Goal: Task Accomplishment & Management: Manage account settings

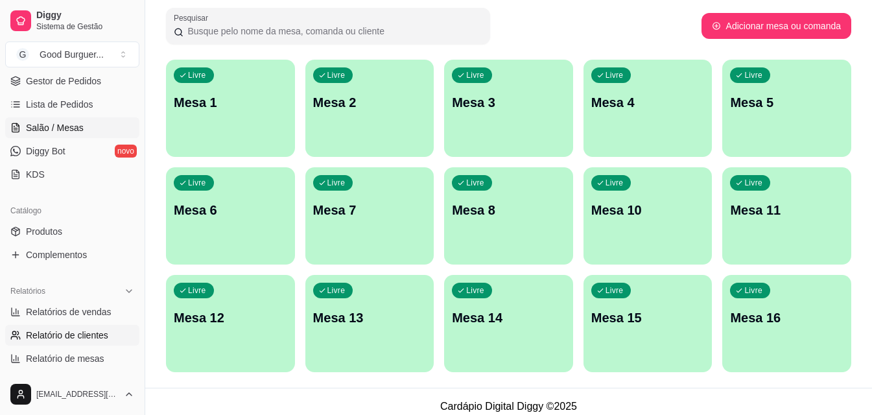
scroll to position [194, 0]
click at [51, 231] on span "Produtos" at bounding box center [44, 230] width 36 height 13
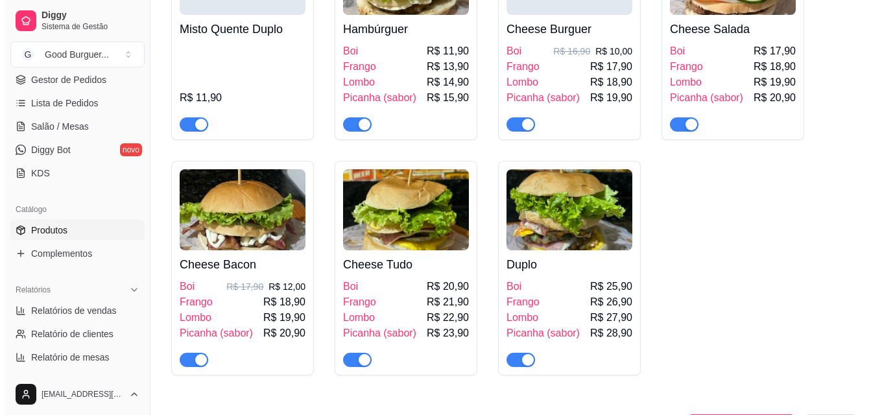
scroll to position [1426, 0]
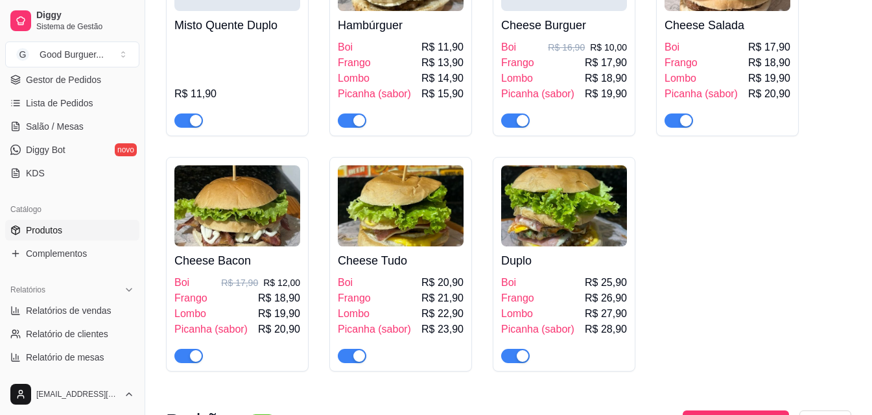
click at [561, 54] on p "R$ 16,90" at bounding box center [566, 47] width 37 height 13
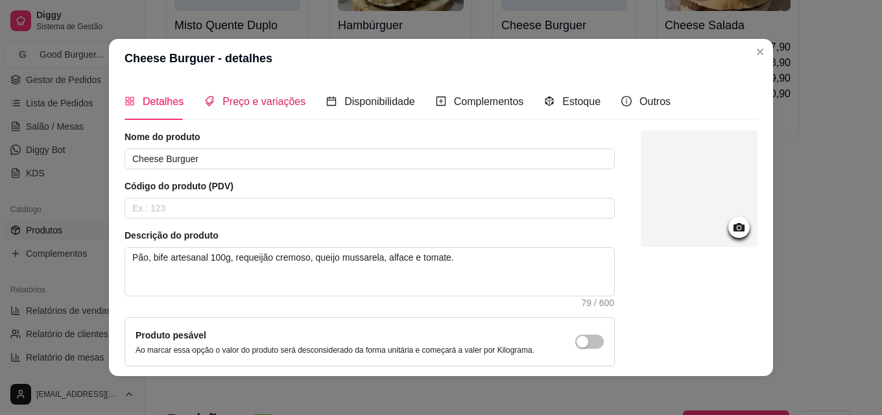
click at [251, 107] on span "Preço e variações" at bounding box center [263, 101] width 83 height 11
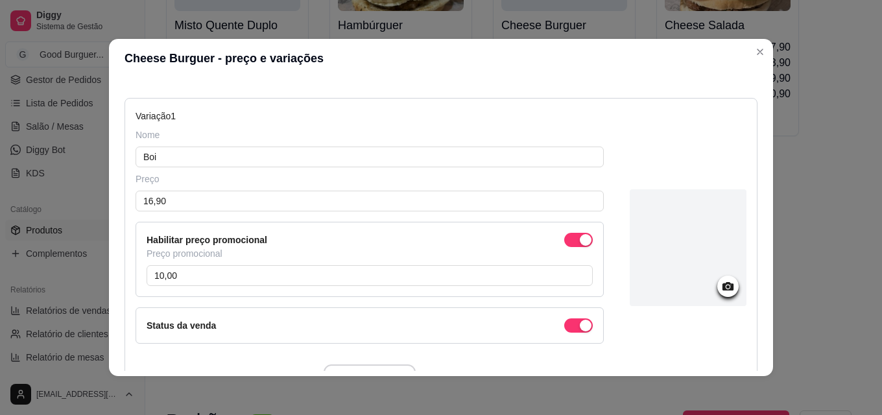
scroll to position [194, 0]
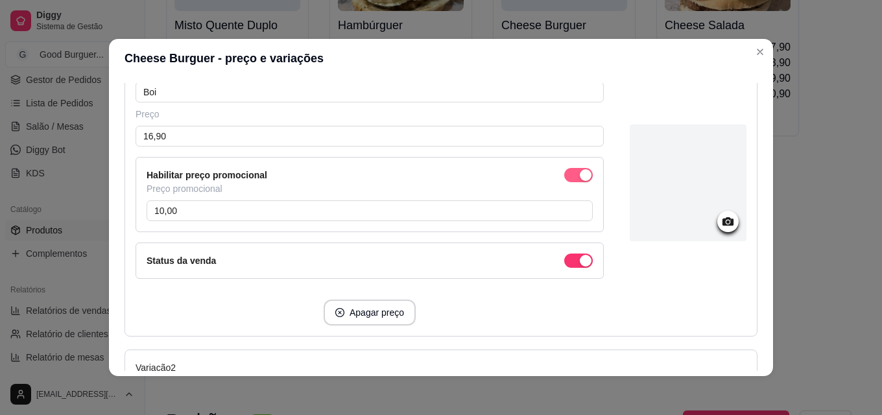
click at [580, 177] on div "button" at bounding box center [586, 175] width 12 height 12
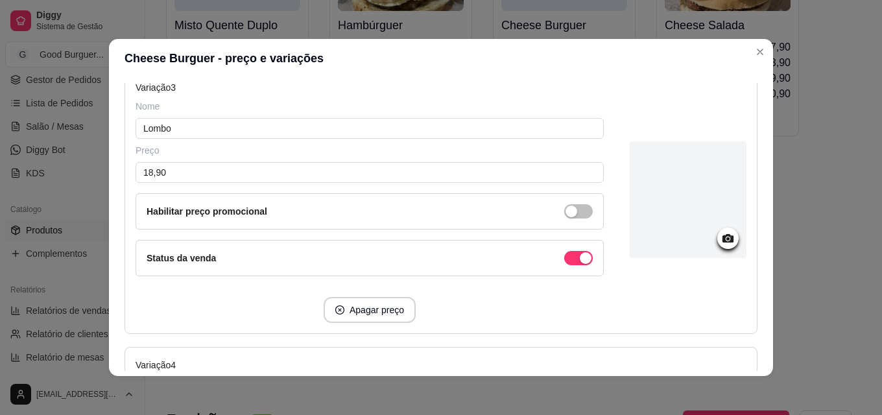
scroll to position [1048, 0]
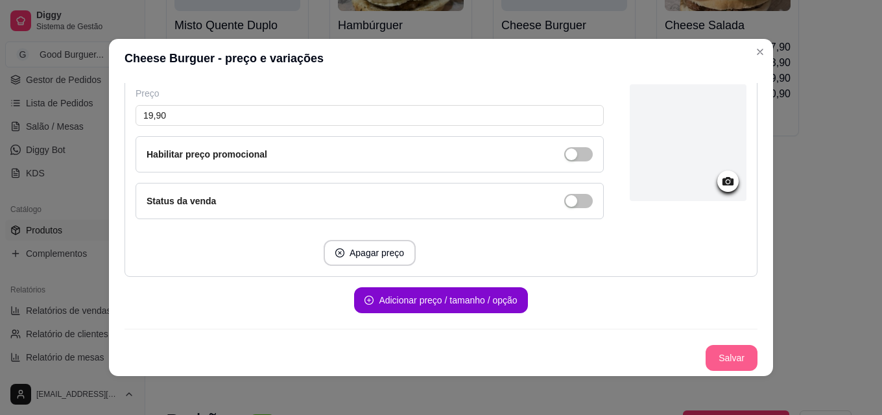
click at [713, 364] on button "Salvar" at bounding box center [731, 358] width 52 height 26
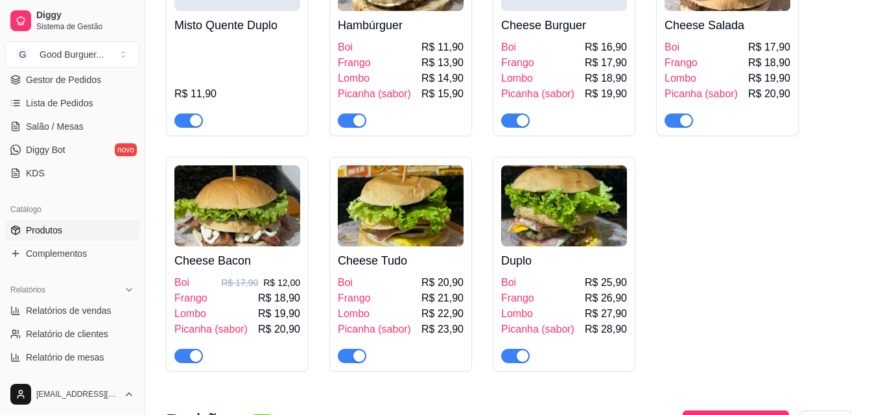
click at [252, 295] on div "Cheese Bacon Boi R$ 17,90 R$ 12,00 Frango R$ 18,90 Lombo R$ 19,90 Picanha (sabo…" at bounding box center [237, 304] width 126 height 117
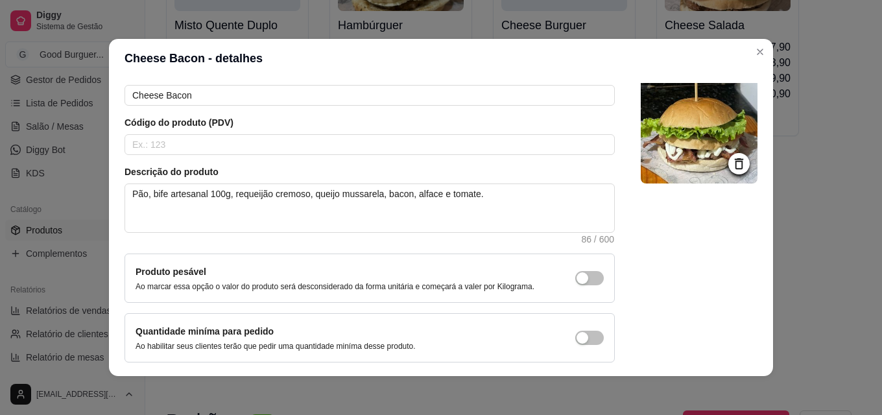
scroll to position [0, 0]
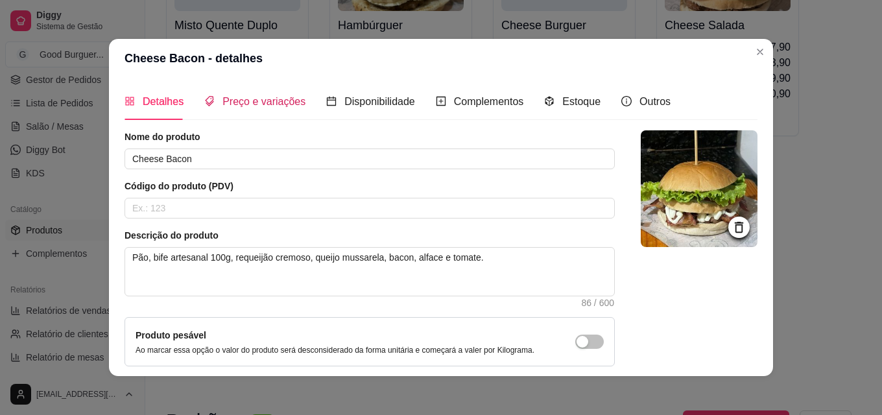
click at [285, 97] on span "Preço e variações" at bounding box center [263, 101] width 83 height 11
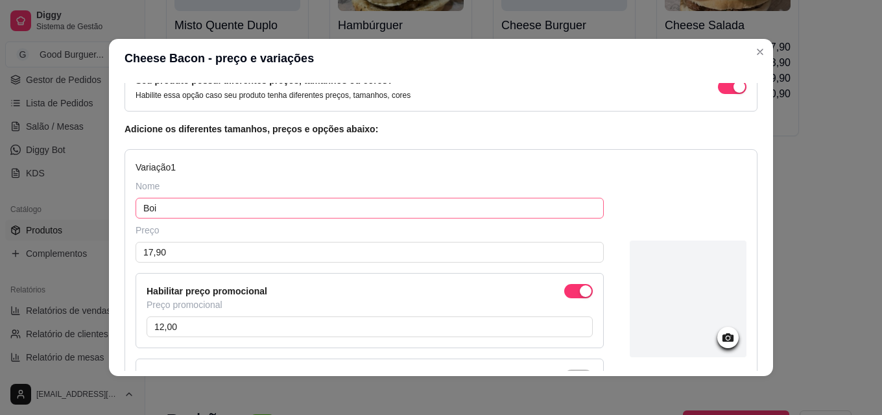
scroll to position [65, 0]
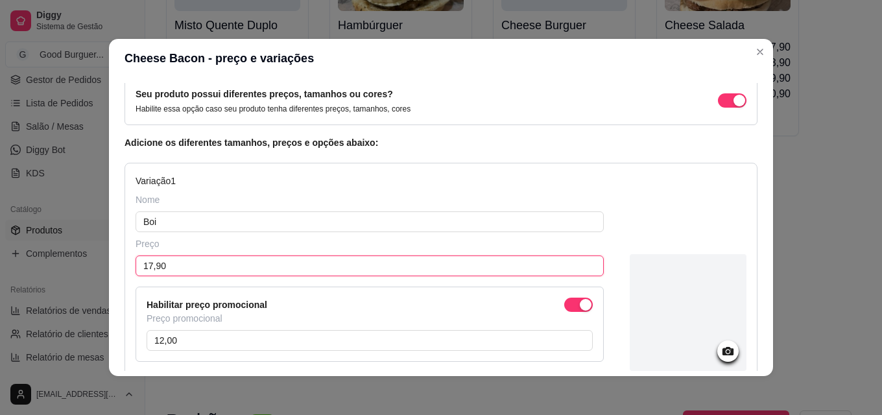
drag, startPoint x: 190, startPoint y: 265, endPoint x: 100, endPoint y: 270, distance: 89.6
click at [101, 270] on div "Cheese Bacon - preço e variações Detalhes Preço e variações Disponibilidade Com…" at bounding box center [441, 207] width 882 height 415
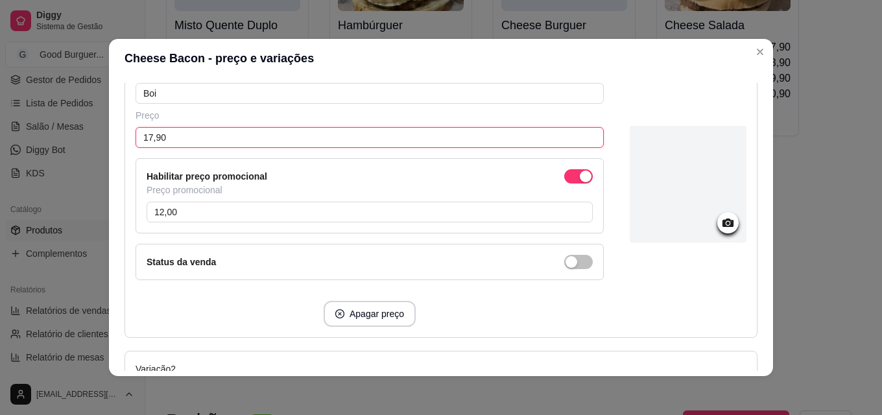
scroll to position [194, 0]
click at [564, 178] on span "button" at bounding box center [578, 175] width 29 height 14
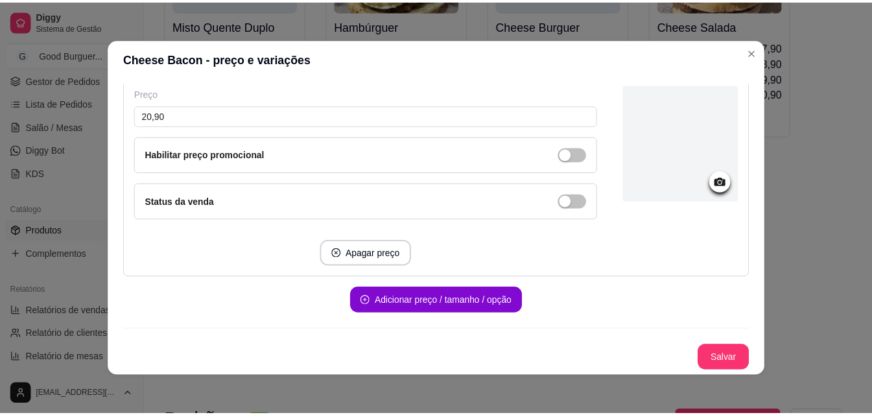
scroll to position [3, 0]
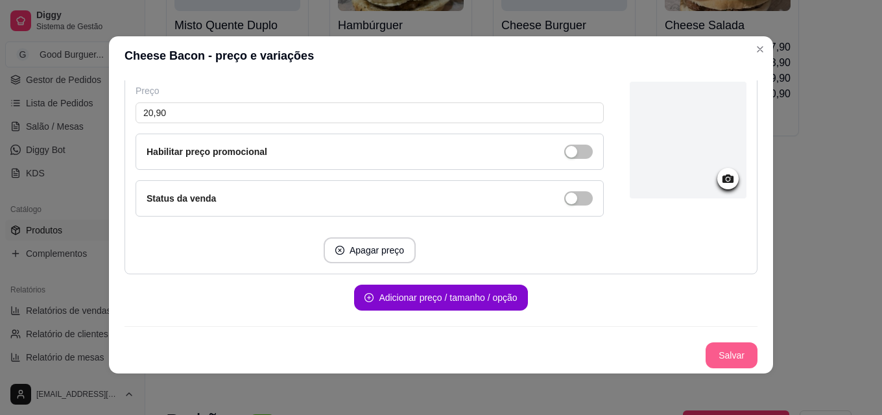
click at [709, 365] on button "Salvar" at bounding box center [731, 355] width 52 height 26
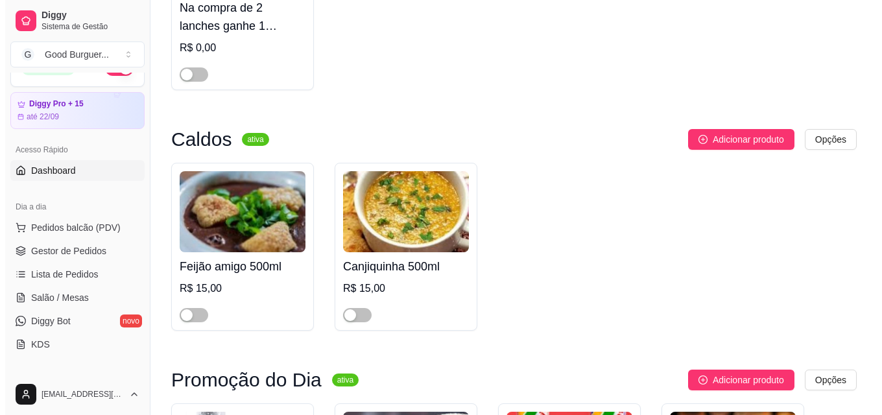
scroll to position [0, 0]
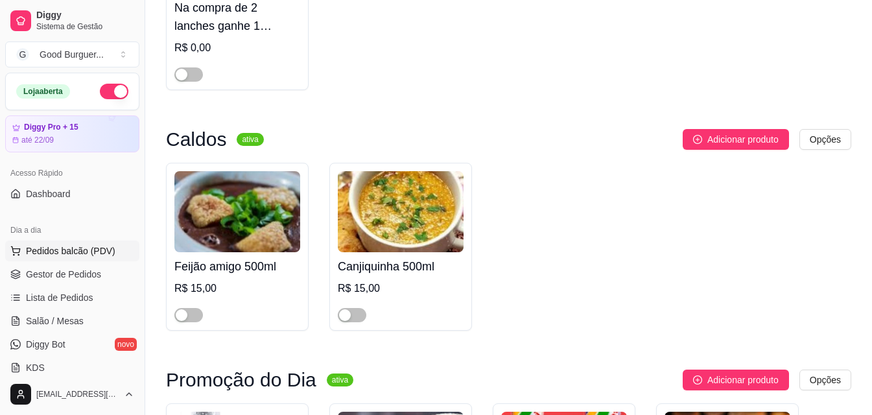
click at [78, 253] on span "Pedidos balcão (PDV)" at bounding box center [70, 250] width 89 height 13
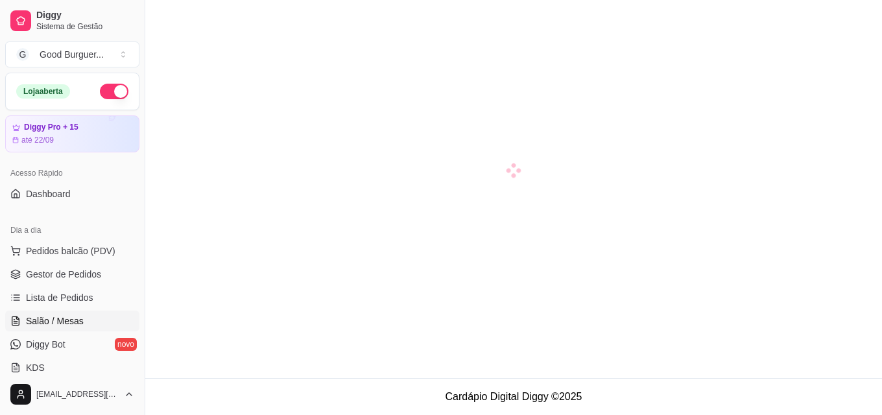
scroll to position [37, 0]
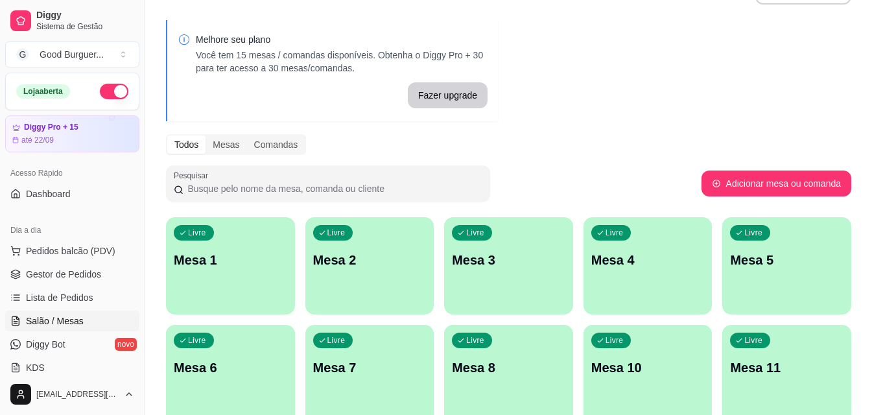
click at [191, 266] on p "Mesa 1" at bounding box center [230, 260] width 113 height 18
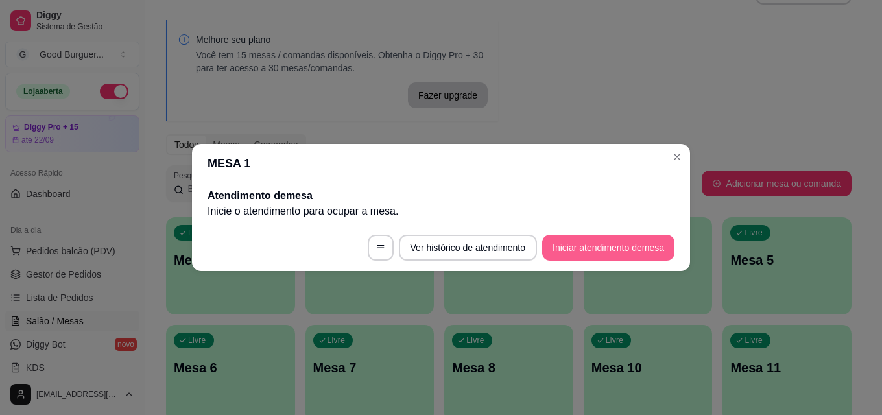
click at [572, 244] on button "Iniciar atendimento de mesa" at bounding box center [608, 248] width 132 height 26
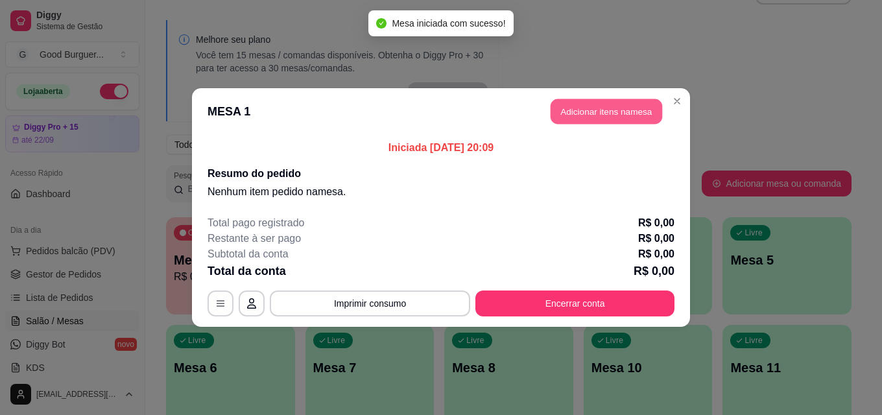
click at [617, 106] on button "Adicionar itens na mesa" at bounding box center [605, 111] width 111 height 25
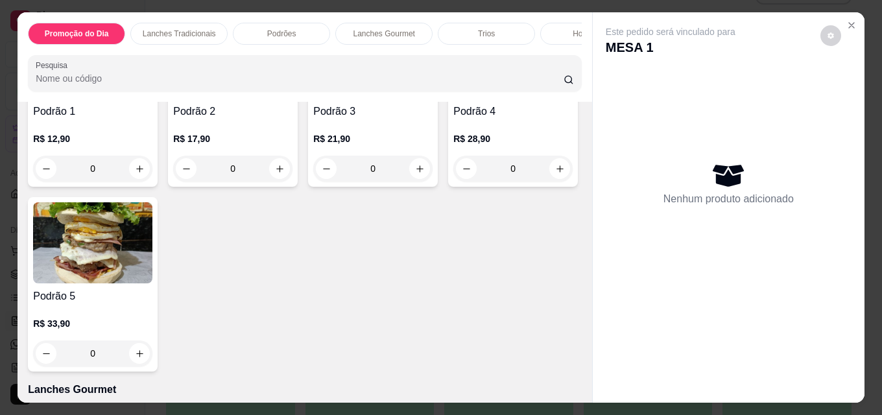
scroll to position [972, 0]
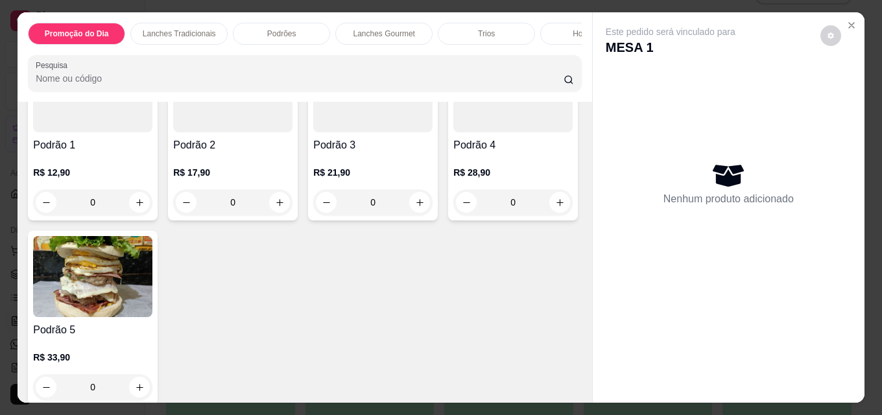
click at [94, 132] on div at bounding box center [92, 91] width 119 height 81
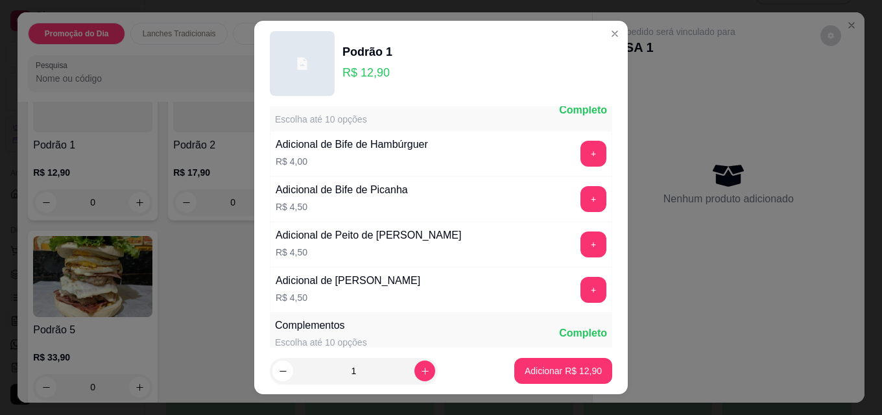
scroll to position [0, 0]
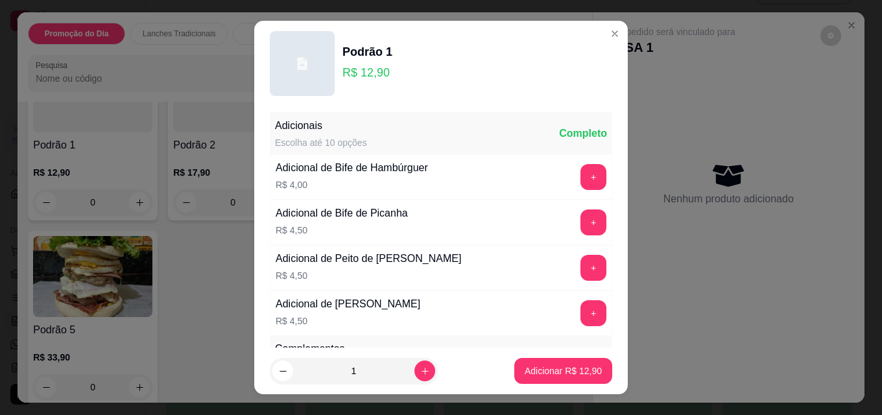
click at [357, 174] on div "Adicional de Bife de Hambúrguer" at bounding box center [351, 168] width 152 height 16
click at [526, 370] on p "Adicionar R$ 12,90" at bounding box center [563, 370] width 75 height 12
type input "1"
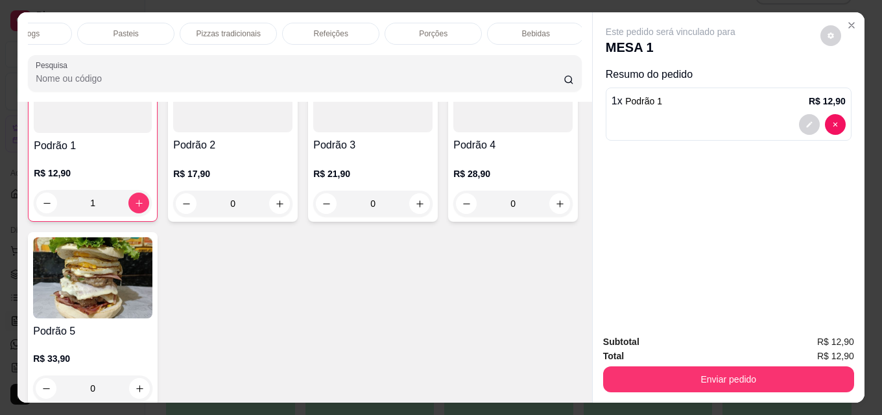
scroll to position [0, 568]
click at [548, 25] on div "Bebidas" at bounding box center [532, 34] width 97 height 22
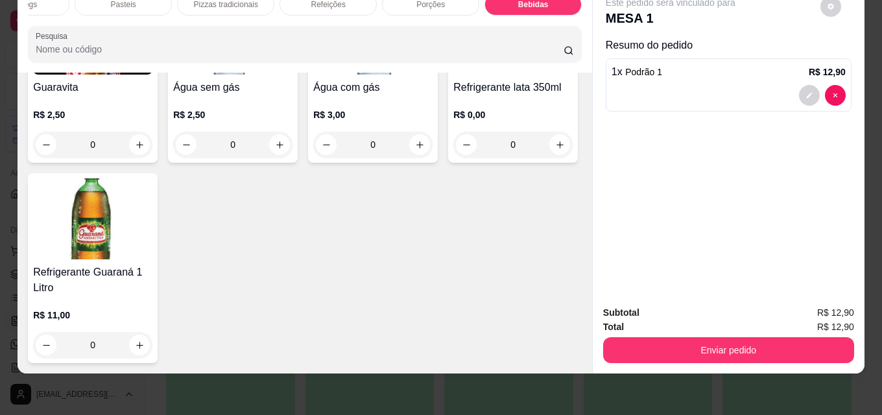
scroll to position [4390, 0]
click at [453, 75] on img at bounding box center [512, 34] width 119 height 81
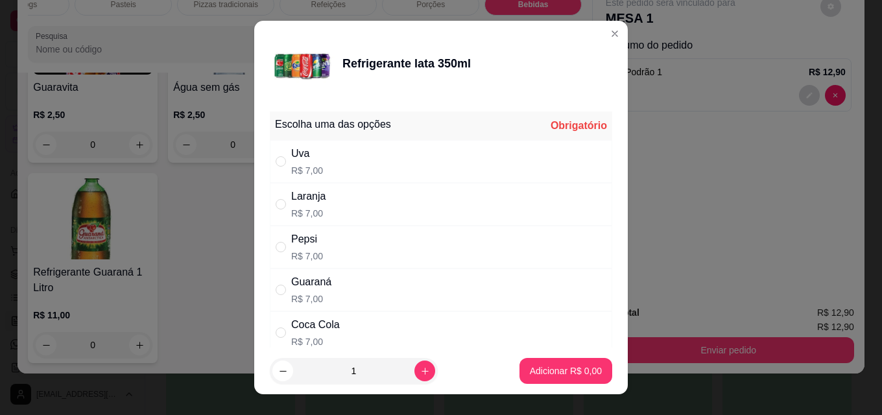
click at [309, 316] on div "Coca Cola R$ 7,00" at bounding box center [441, 332] width 342 height 43
radio input "true"
click at [530, 366] on p "Adicionar R$ 7,00" at bounding box center [565, 370] width 70 height 12
type input "1"
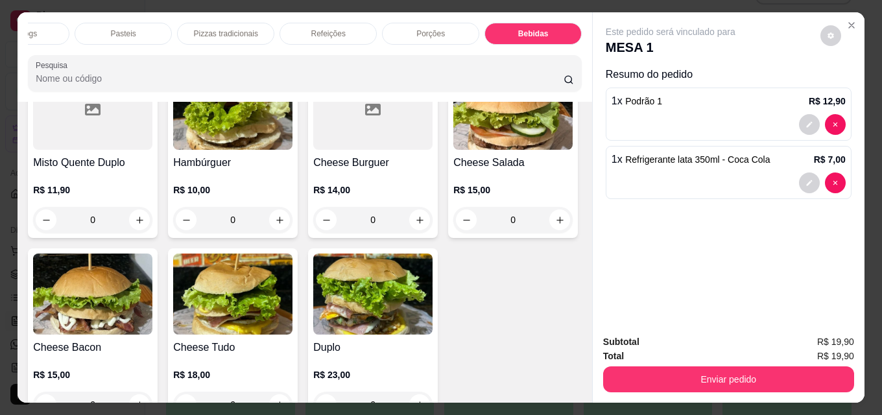
scroll to position [648, 0]
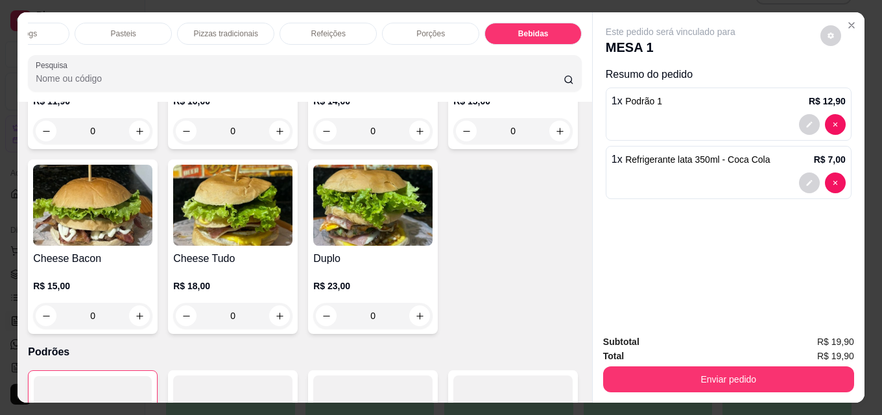
click at [152, 266] on h4 "Cheese Bacon" at bounding box center [92, 259] width 119 height 16
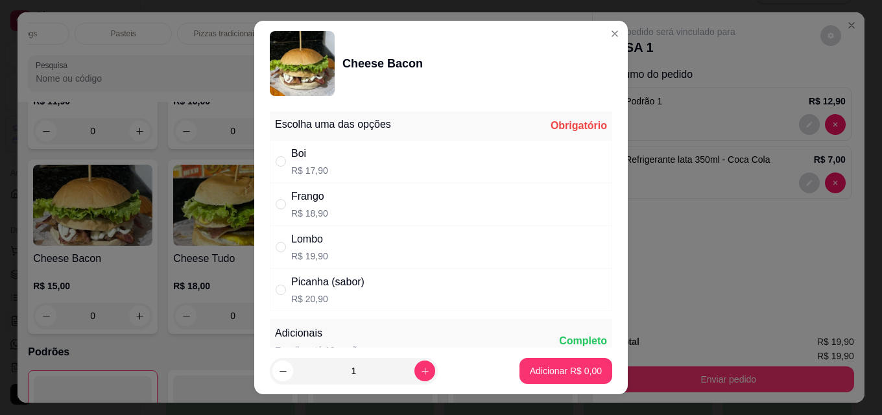
drag, startPoint x: 333, startPoint y: 152, endPoint x: 341, endPoint y: 178, distance: 27.1
click at [333, 155] on div "Boi R$ 17,90" at bounding box center [441, 161] width 342 height 43
radio input "true"
click at [545, 365] on p "Adicionar R$ 17,90" at bounding box center [562, 370] width 77 height 13
type input "1"
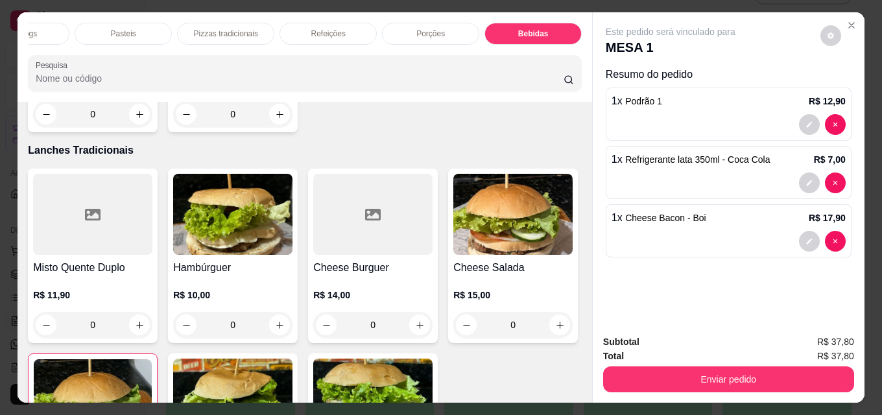
scroll to position [454, 0]
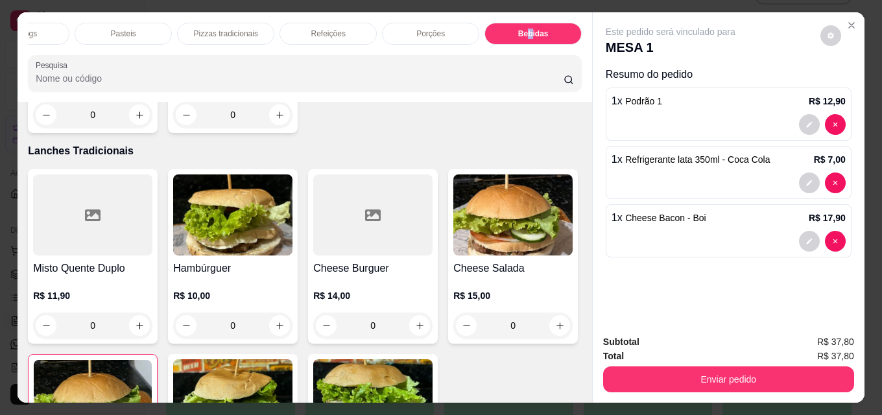
click at [526, 33] on p "Bebidas" at bounding box center [533, 34] width 30 height 10
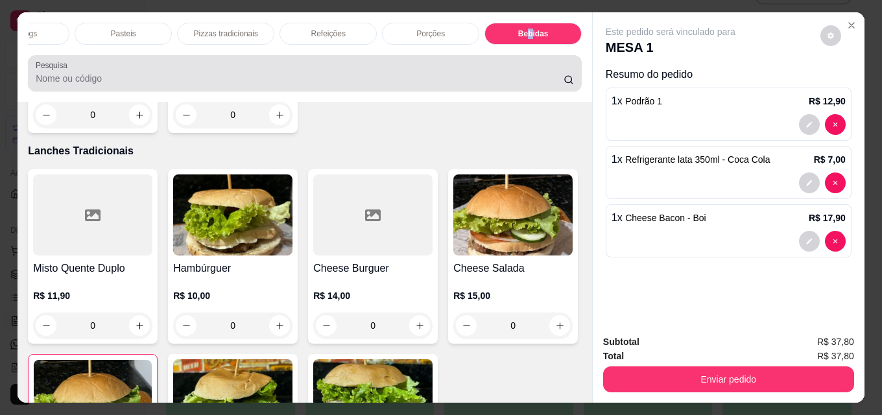
scroll to position [34, 0]
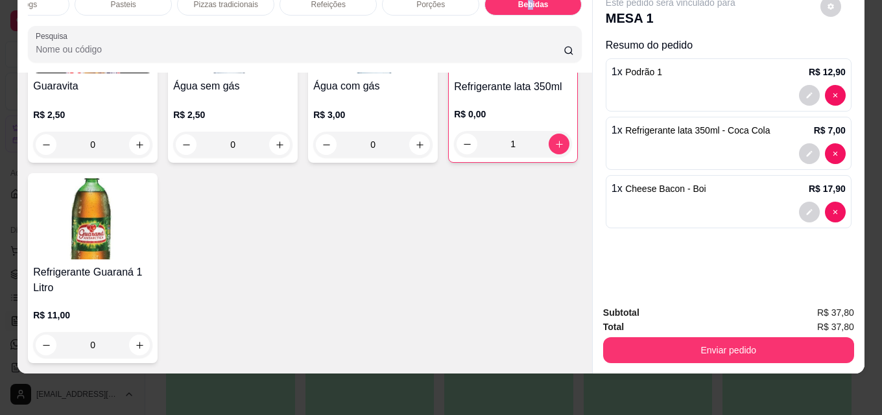
click at [126, 73] on img at bounding box center [92, 32] width 119 height 81
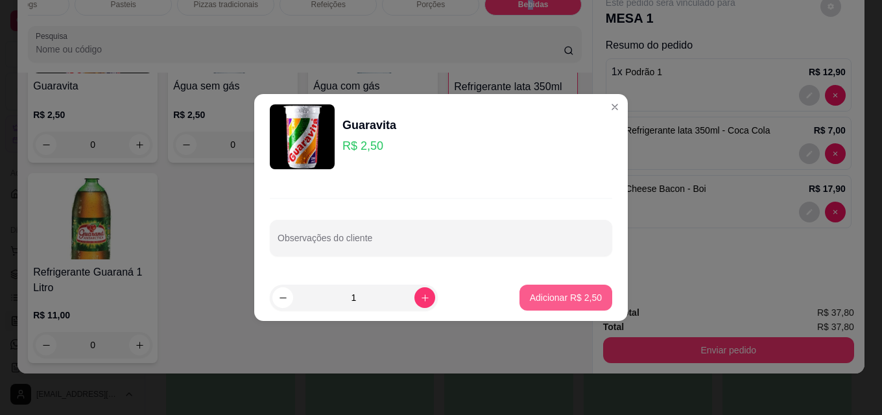
click at [530, 292] on p "Adicionar R$ 2,50" at bounding box center [566, 297] width 72 height 13
type input "1"
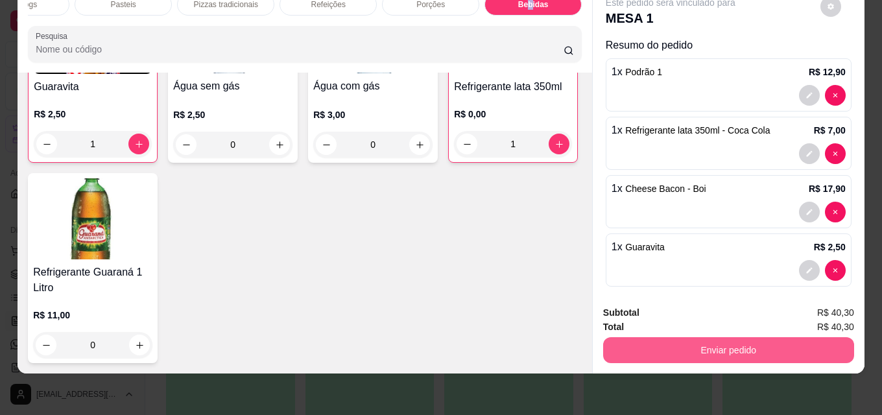
click at [718, 337] on button "Enviar pedido" at bounding box center [728, 350] width 251 height 26
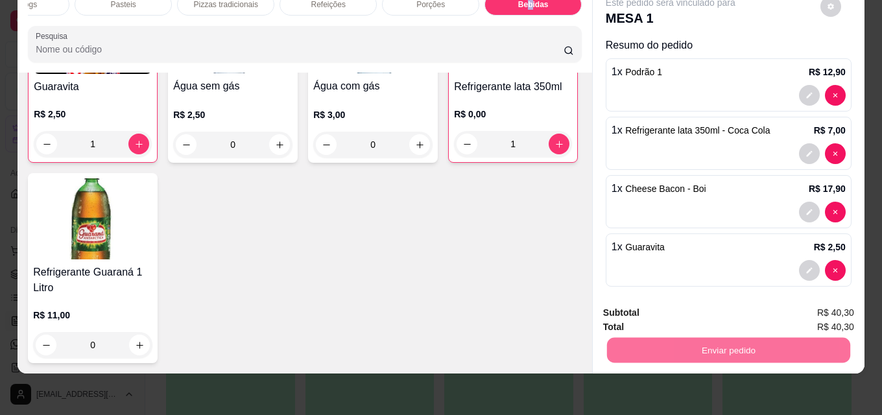
click at [739, 312] on button "Não registrar e enviar pedido" at bounding box center [685, 308] width 135 height 25
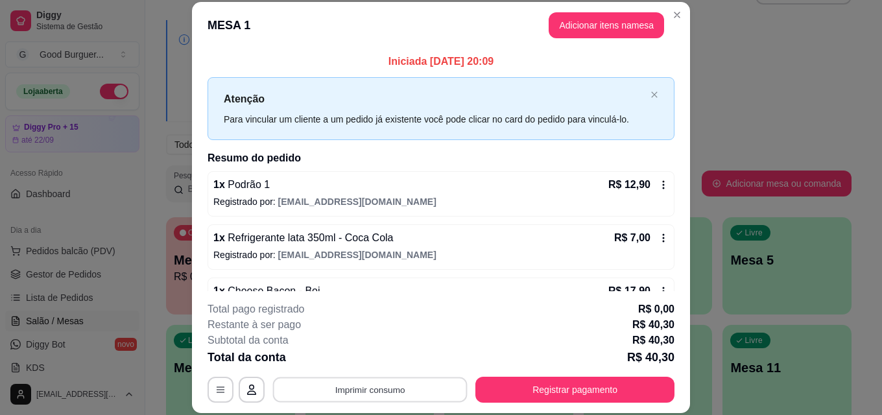
click at [382, 392] on button "Imprimir consumo" at bounding box center [370, 389] width 194 height 25
click button "IMPRESSORA"
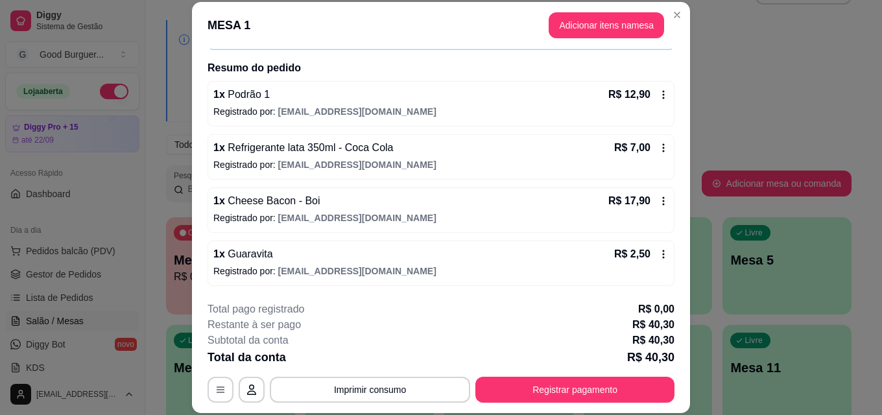
scroll to position [25, 0]
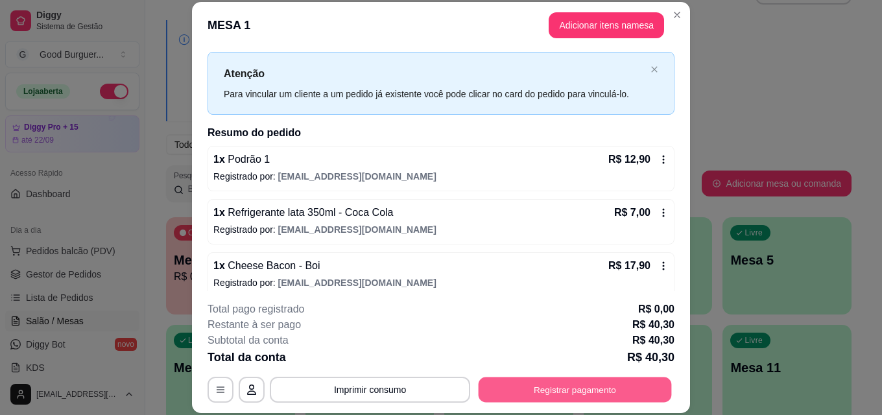
click at [569, 389] on button "Registrar pagamento" at bounding box center [574, 389] width 193 height 25
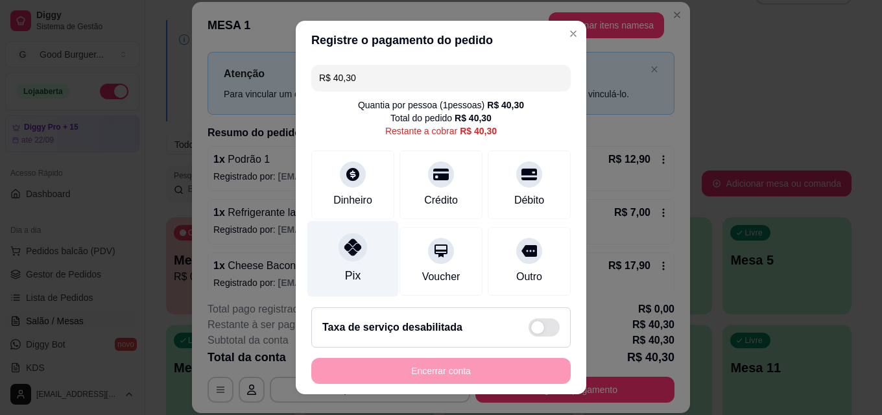
click at [353, 252] on icon at bounding box center [352, 247] width 17 height 17
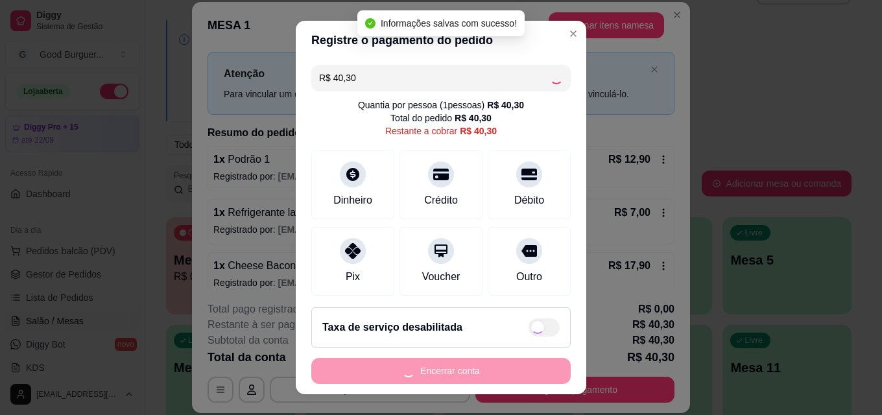
type input "R$ 0,00"
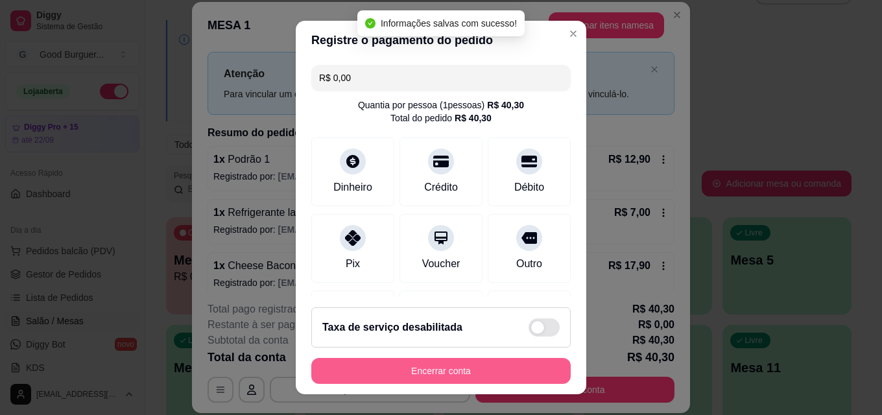
click at [439, 367] on button "Encerrar conta" at bounding box center [440, 371] width 259 height 26
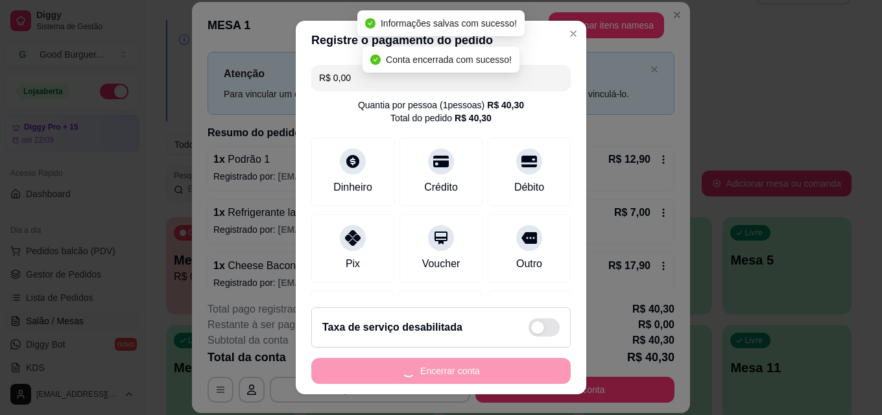
scroll to position [0, 0]
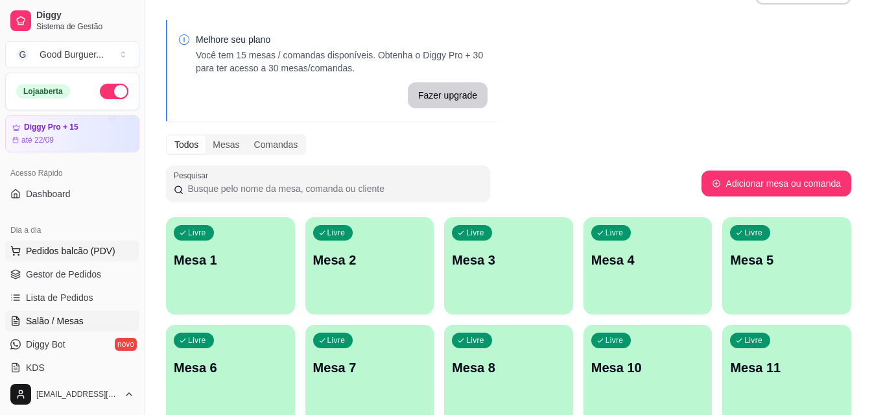
click at [78, 248] on span "Pedidos balcão (PDV)" at bounding box center [70, 250] width 89 height 13
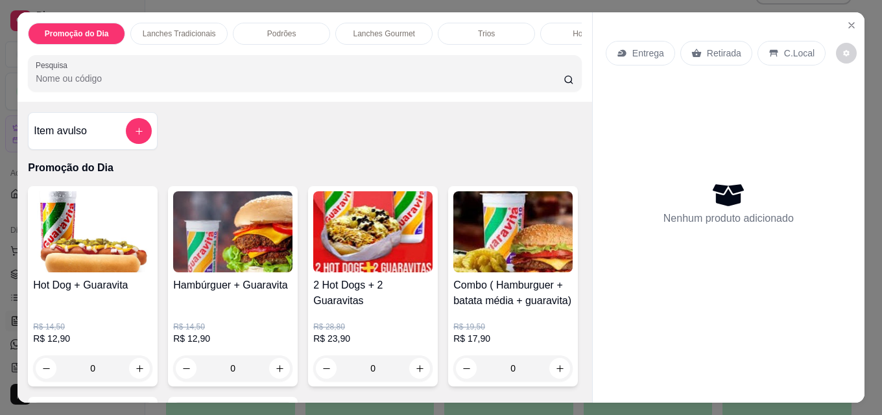
click at [775, 50] on div "C.Local" at bounding box center [791, 53] width 68 height 25
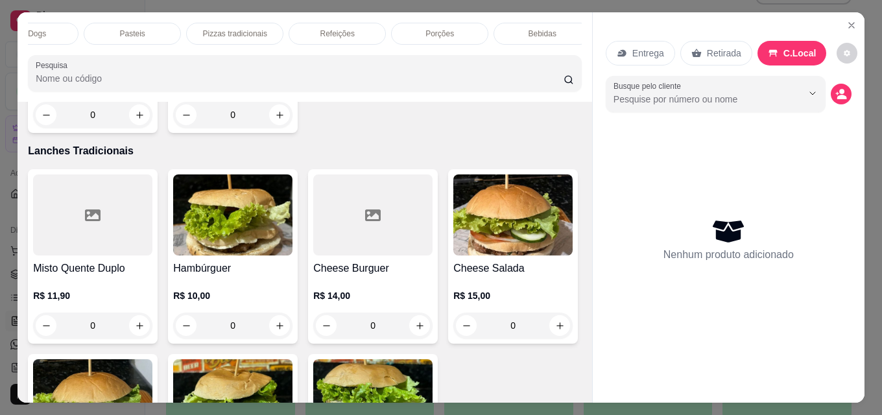
scroll to position [0, 568]
click at [537, 29] on p "Bebidas" at bounding box center [533, 34] width 28 height 10
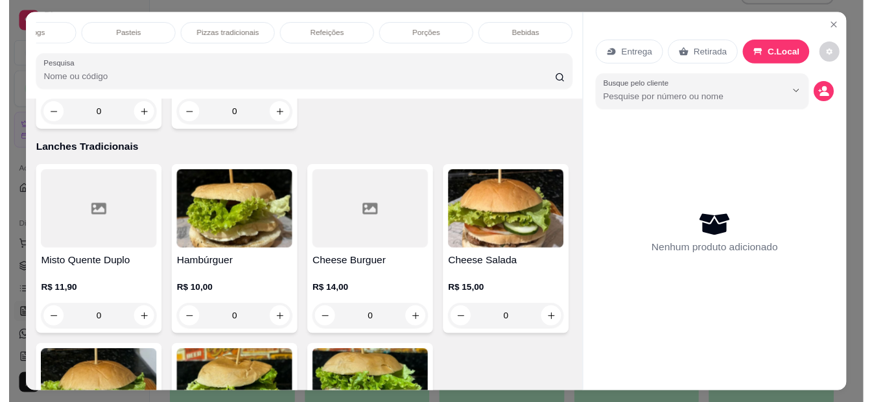
scroll to position [34, 0]
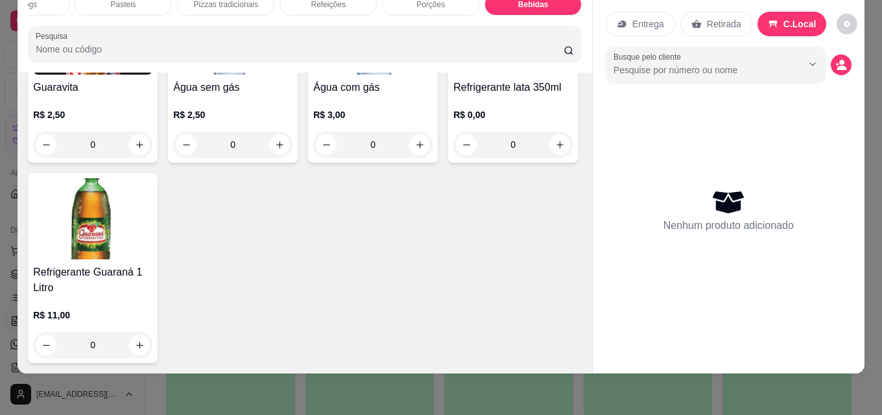
click at [33, 121] on p "R$ 2,50" at bounding box center [92, 114] width 119 height 13
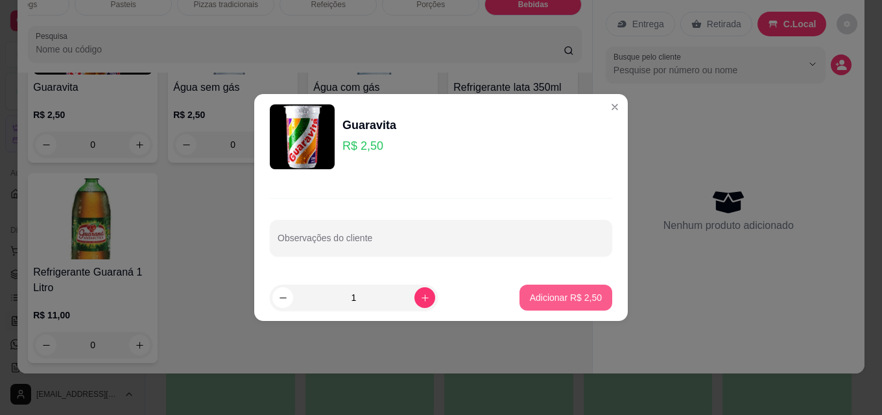
click at [536, 300] on p "Adicionar R$ 2,50" at bounding box center [566, 297] width 72 height 13
type input "1"
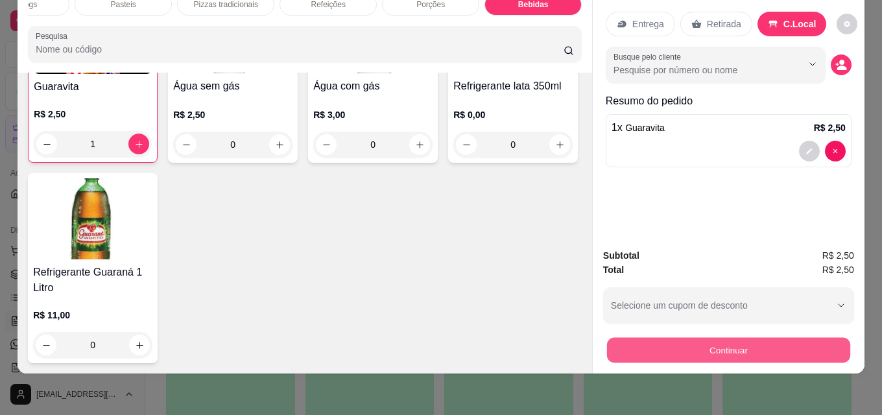
click at [665, 337] on button "Continuar" at bounding box center [728, 349] width 243 height 25
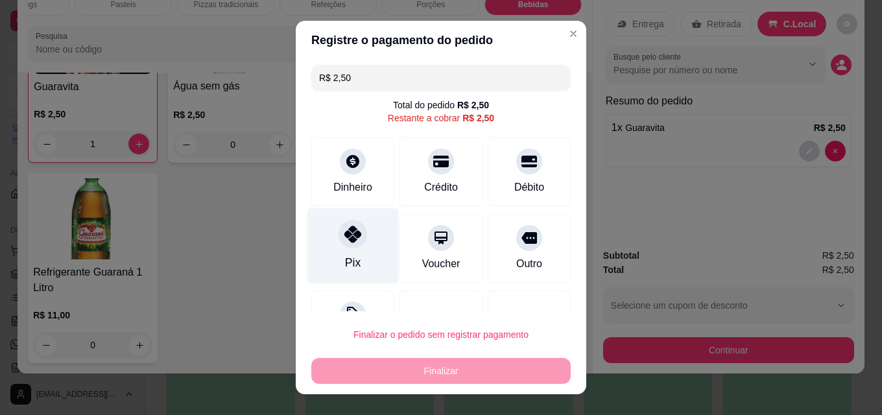
click at [355, 242] on div at bounding box center [352, 234] width 29 height 29
type input "R$ 0,00"
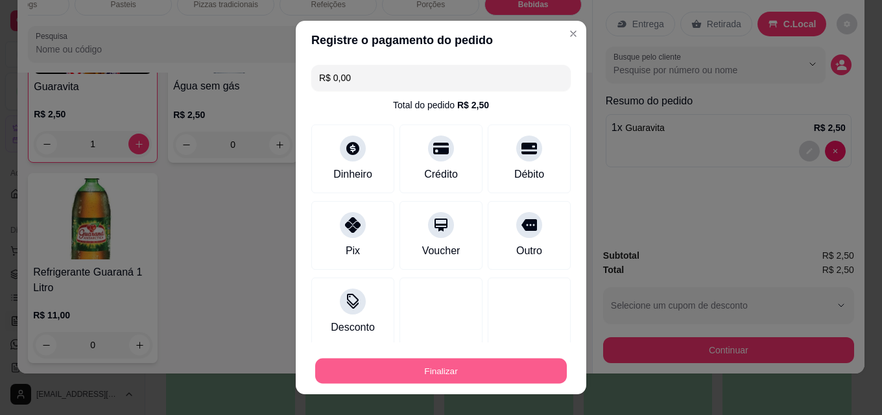
click at [404, 364] on button "Finalizar" at bounding box center [441, 370] width 252 height 25
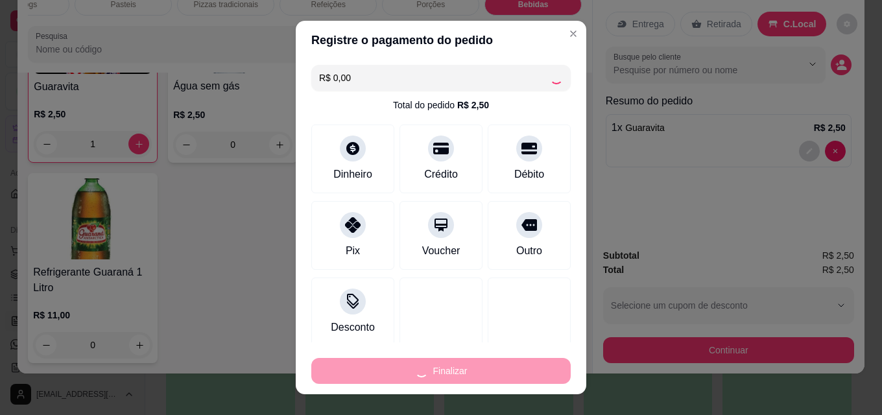
type input "0"
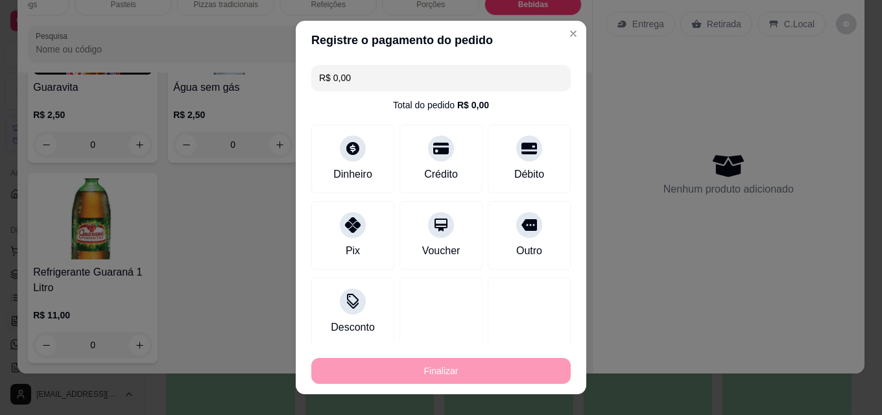
type input "-R$ 2,50"
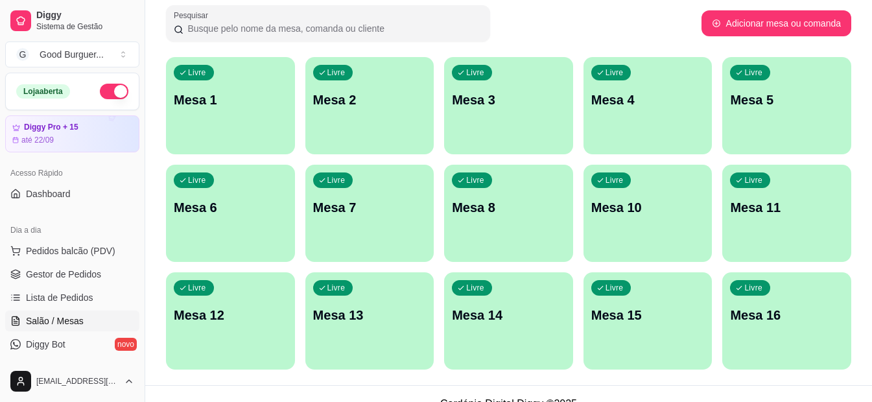
scroll to position [217, 0]
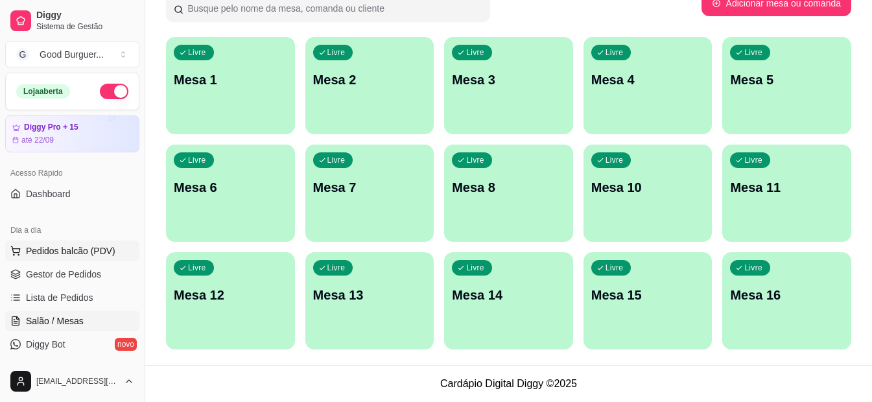
click at [78, 248] on span "Pedidos balcão (PDV)" at bounding box center [70, 250] width 89 height 13
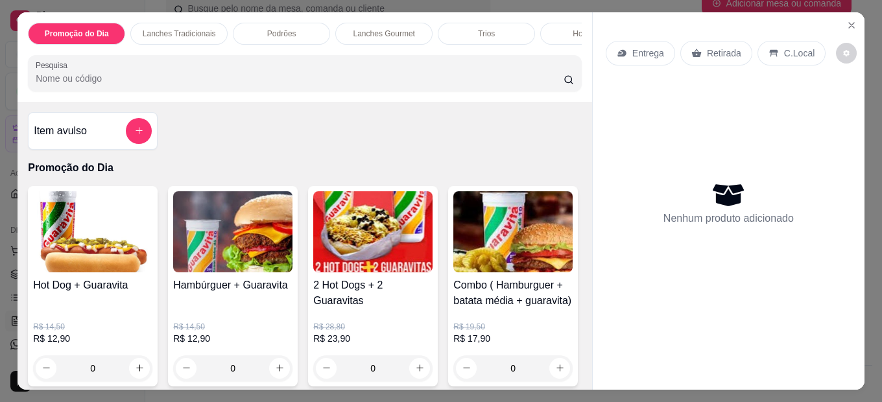
click at [77, 266] on img at bounding box center [92, 231] width 119 height 81
click at [846, 22] on icon "Close" at bounding box center [851, 25] width 10 height 10
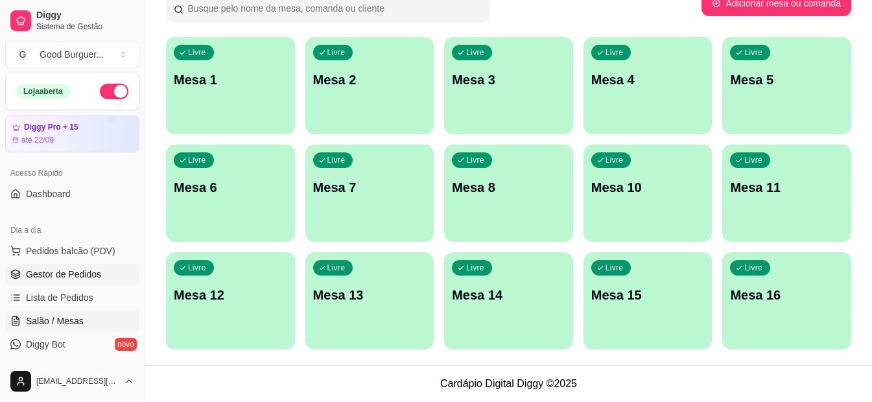
click at [55, 274] on span "Gestor de Pedidos" at bounding box center [63, 274] width 75 height 13
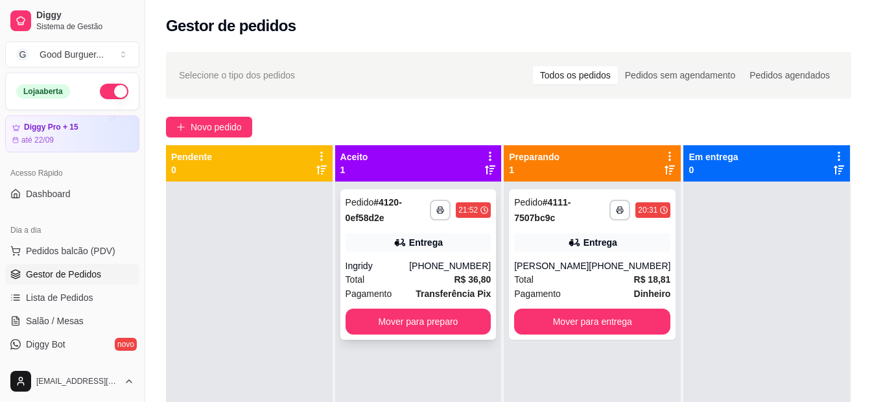
click at [480, 270] on div "[PHONE_NUMBER]" at bounding box center [450, 265] width 82 height 13
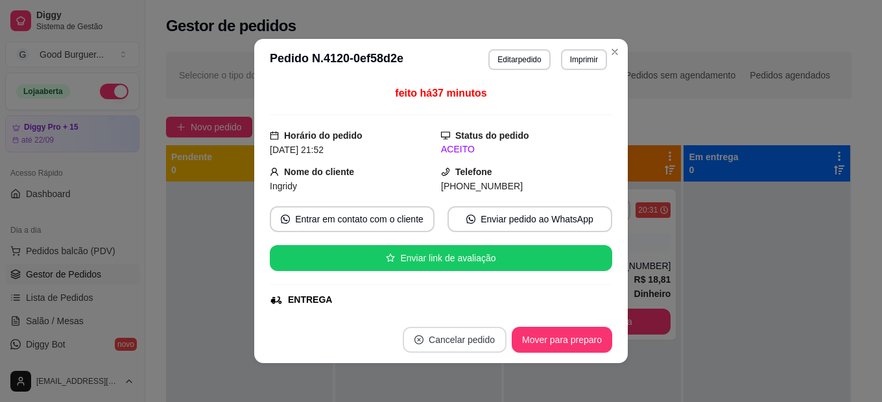
click at [468, 340] on button "Cancelar pedido" at bounding box center [455, 340] width 104 height 26
click at [428, 307] on button "não" at bounding box center [427, 308] width 50 height 25
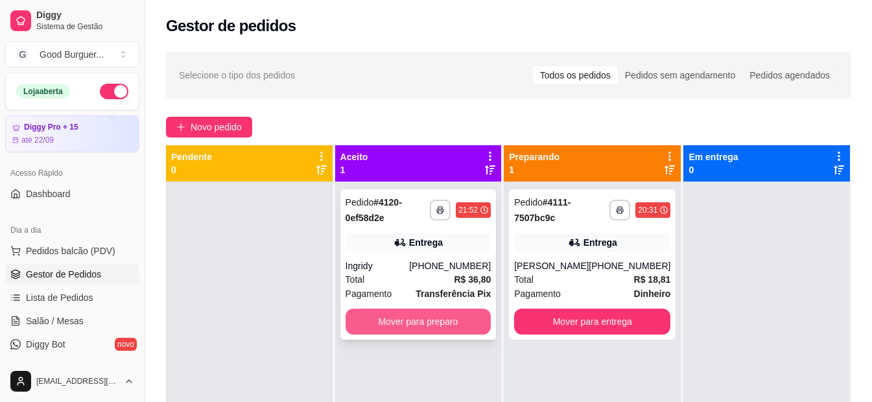
click at [475, 318] on button "Mover para preparo" at bounding box center [419, 322] width 146 height 26
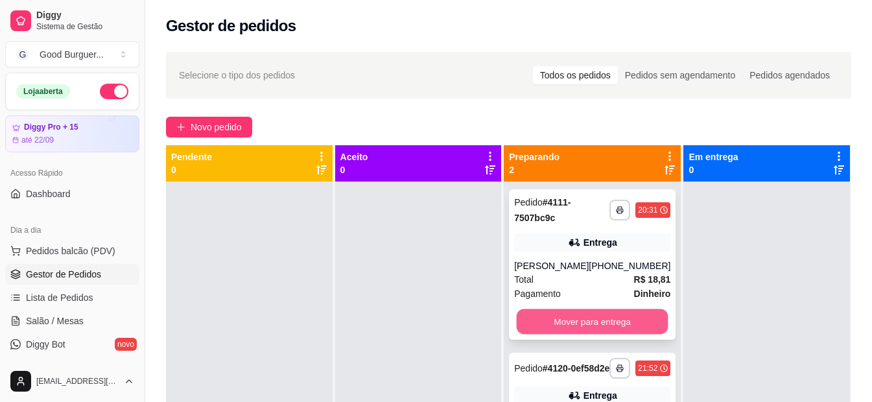
click at [581, 321] on button "Mover para entrega" at bounding box center [593, 321] width 152 height 25
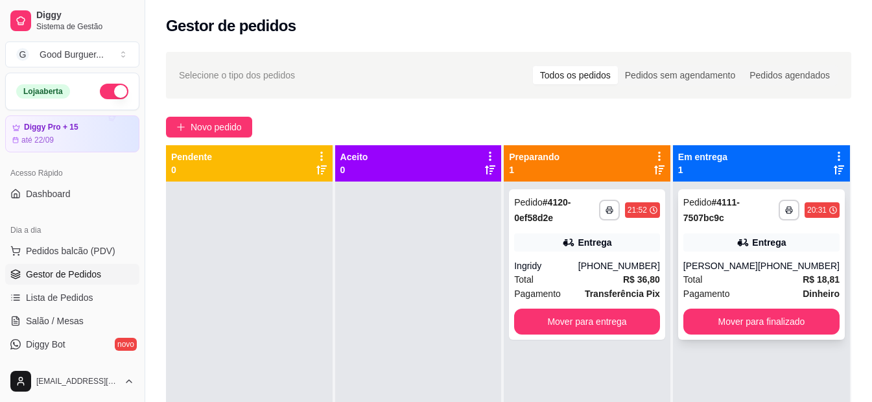
click at [734, 273] on div "Total R$ 18,81" at bounding box center [761, 279] width 156 height 14
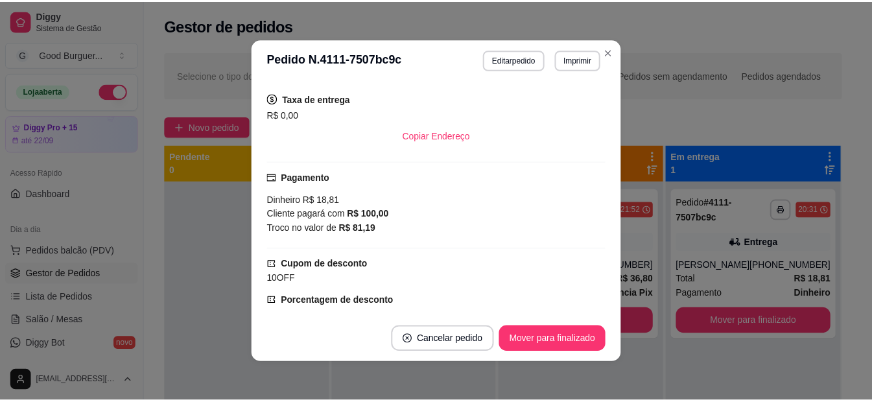
scroll to position [194, 0]
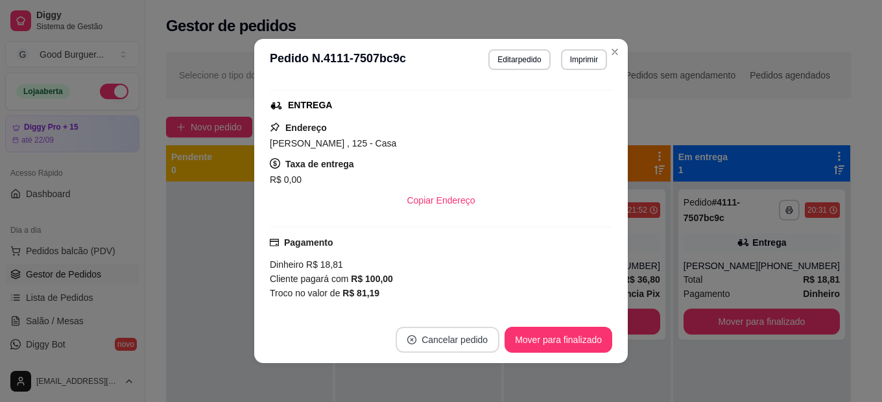
click at [430, 344] on button "Cancelar pedido" at bounding box center [447, 340] width 104 height 26
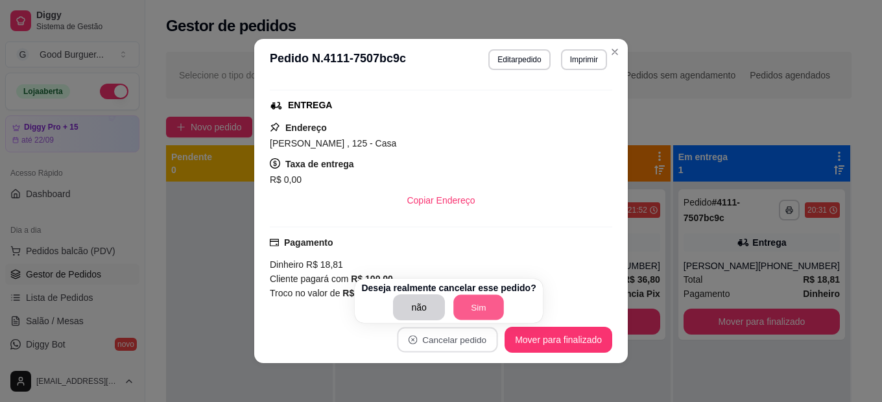
click at [462, 307] on button "Sim" at bounding box center [478, 307] width 51 height 25
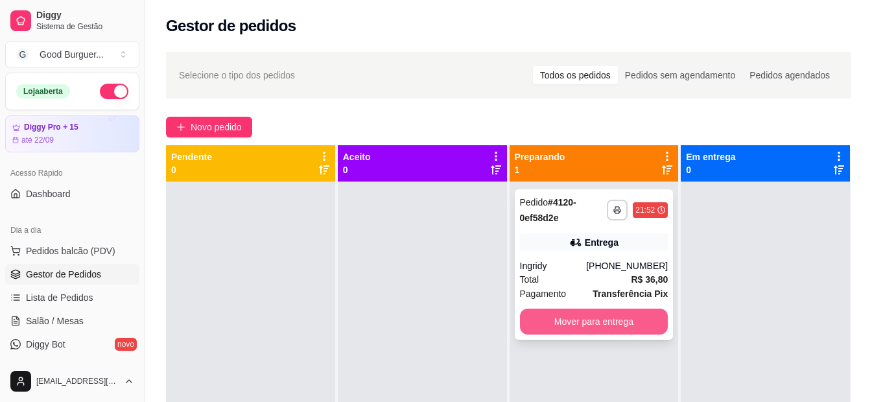
click at [581, 312] on button "Mover para entrega" at bounding box center [594, 322] width 148 height 26
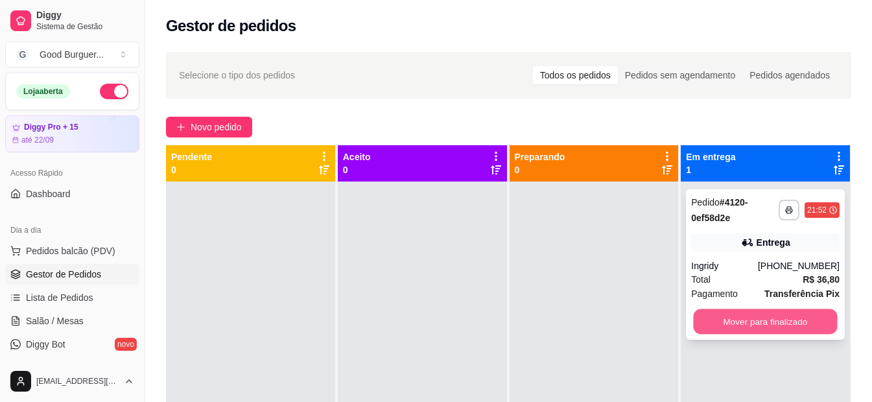
click at [723, 323] on button "Mover para finalizado" at bounding box center [766, 321] width 144 height 25
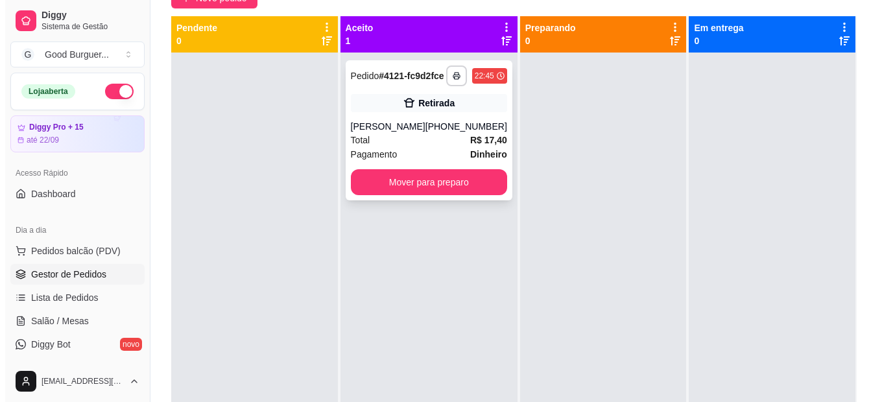
scroll to position [68, 0]
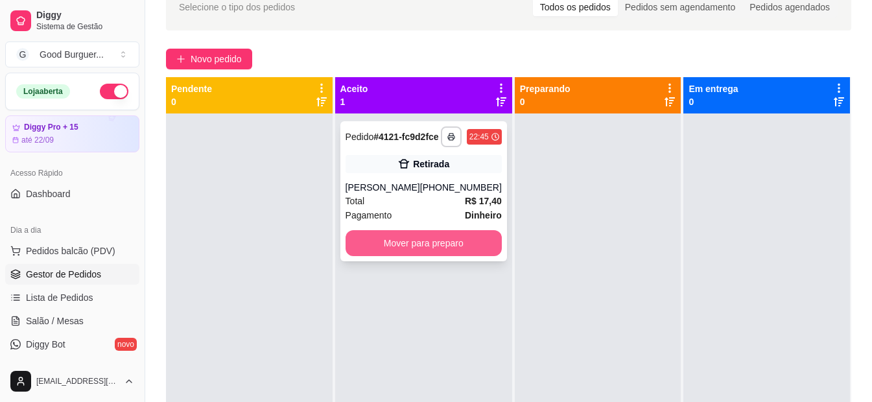
click at [428, 256] on button "Mover para preparo" at bounding box center [424, 243] width 156 height 26
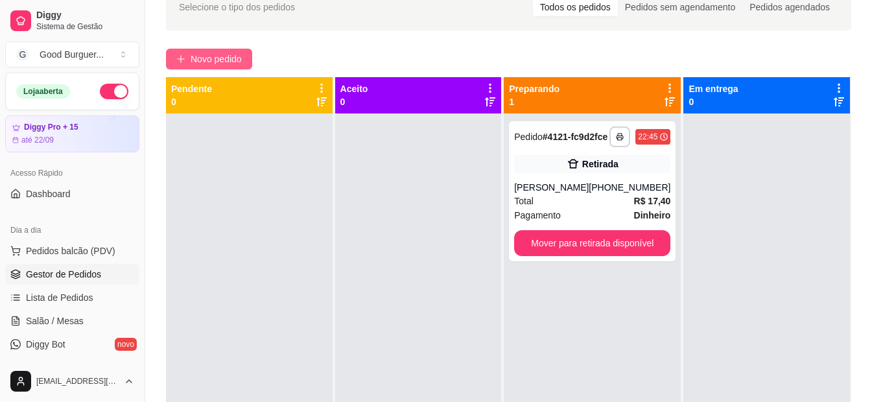
click at [233, 54] on span "Novo pedido" at bounding box center [216, 59] width 51 height 14
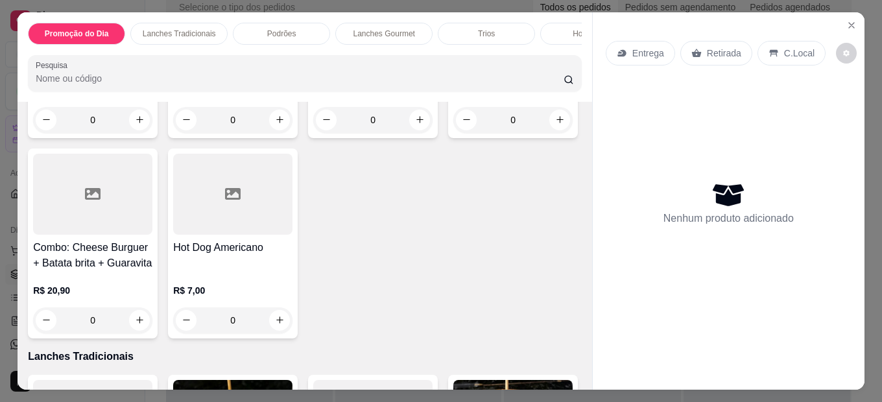
scroll to position [259, 0]
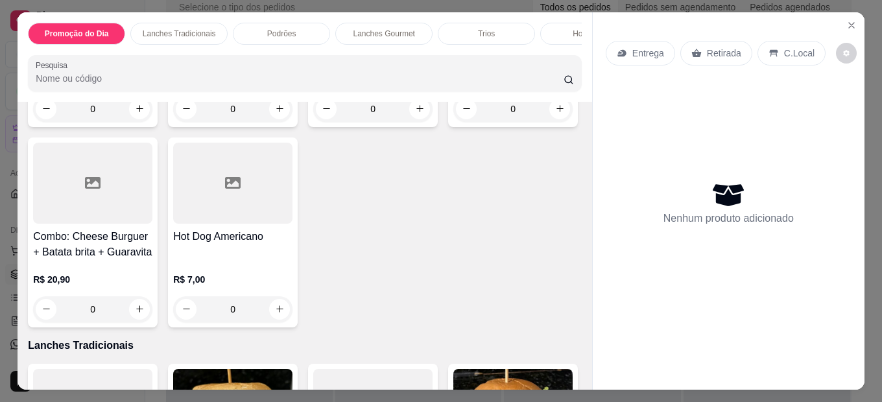
click at [152, 209] on div at bounding box center [92, 183] width 119 height 81
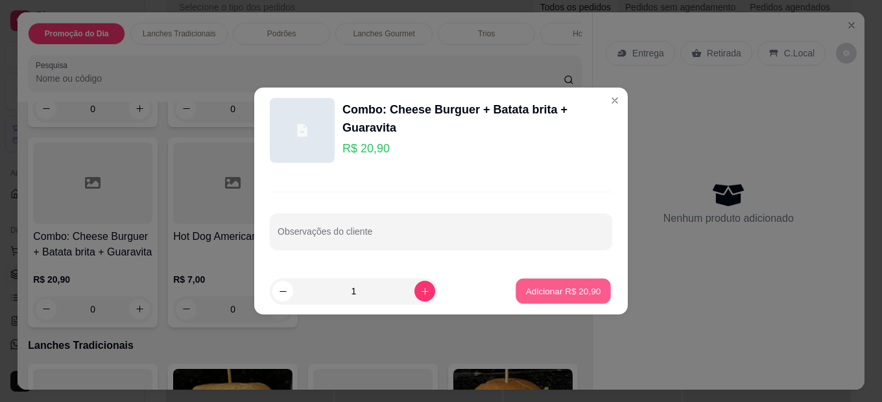
click at [564, 287] on p "Adicionar R$ 20,90" at bounding box center [563, 291] width 75 height 12
type input "1"
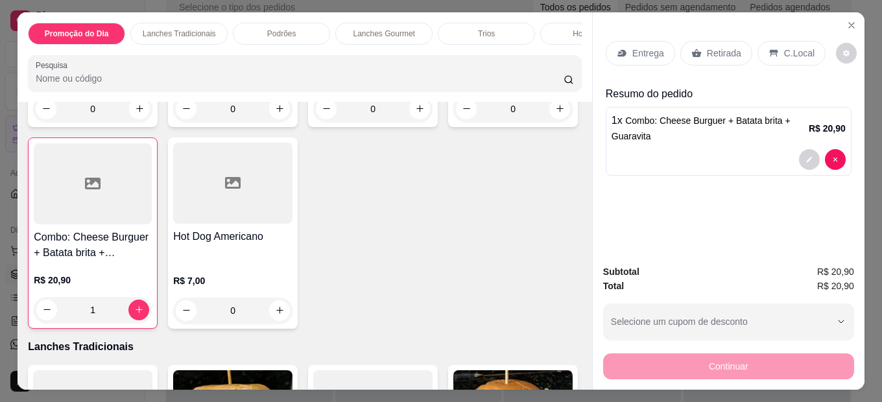
click at [657, 49] on p "Entrega" at bounding box center [648, 53] width 32 height 13
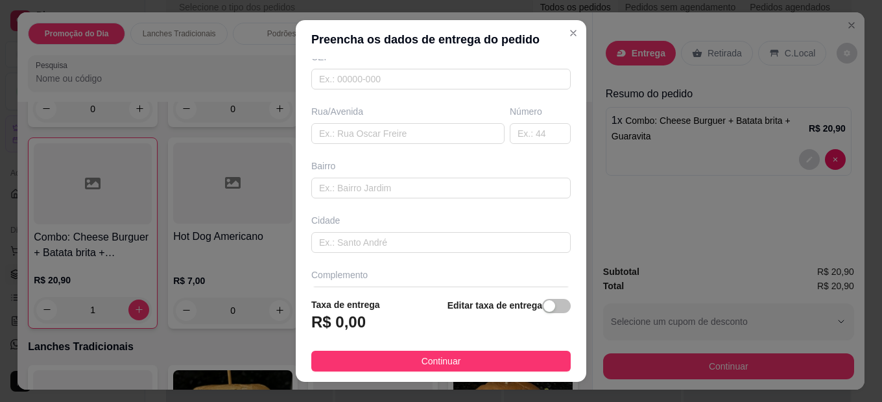
scroll to position [79, 0]
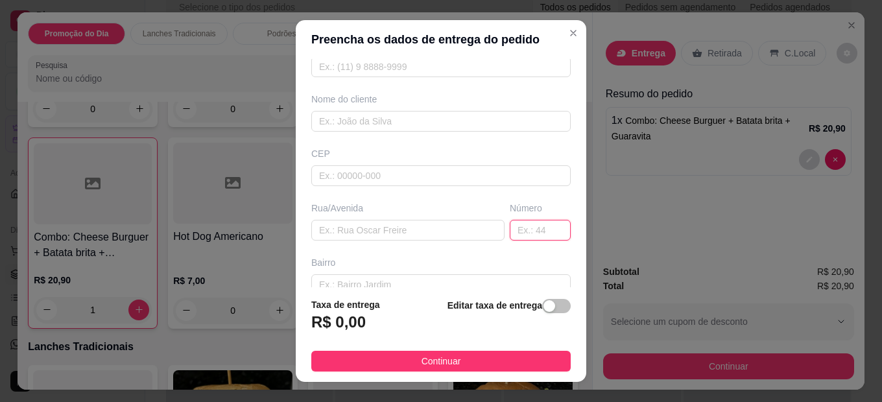
click at [510, 228] on input "text" at bounding box center [540, 230] width 61 height 21
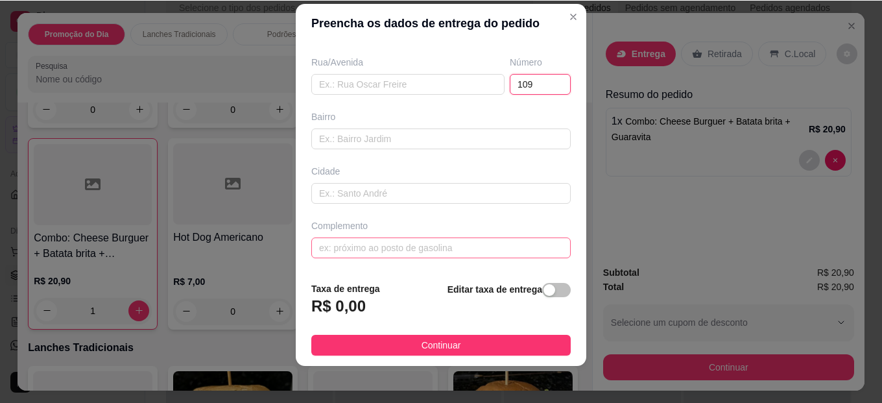
scroll to position [21, 0]
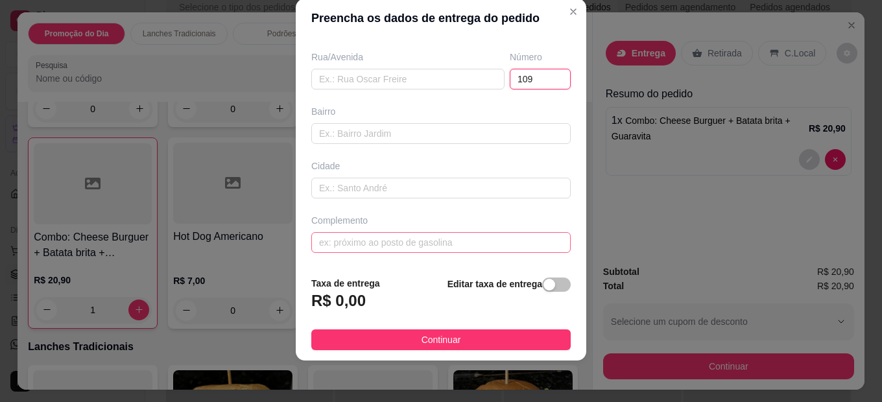
type input "109"
click at [371, 250] on input "text" at bounding box center [440, 242] width 259 height 21
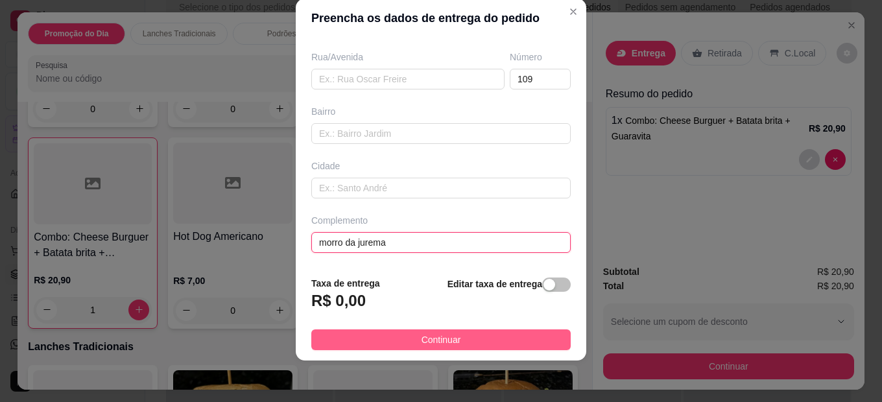
type input "morro da jurema"
click at [427, 338] on span "Continuar" at bounding box center [441, 340] width 40 height 14
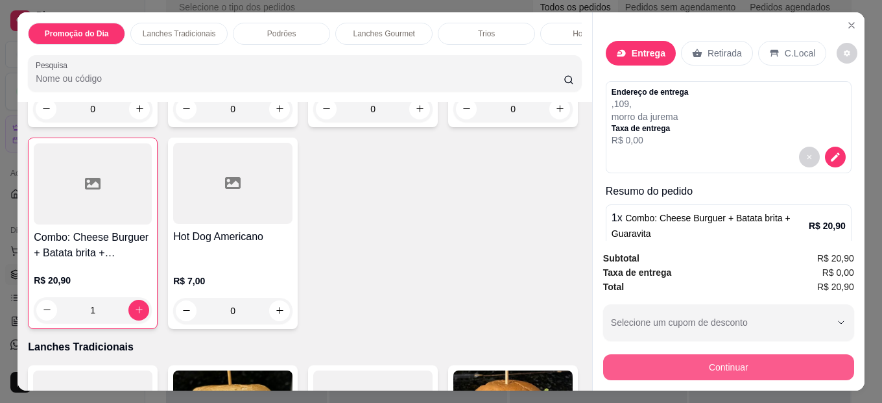
click at [721, 362] on button "Continuar" at bounding box center [728, 367] width 251 height 26
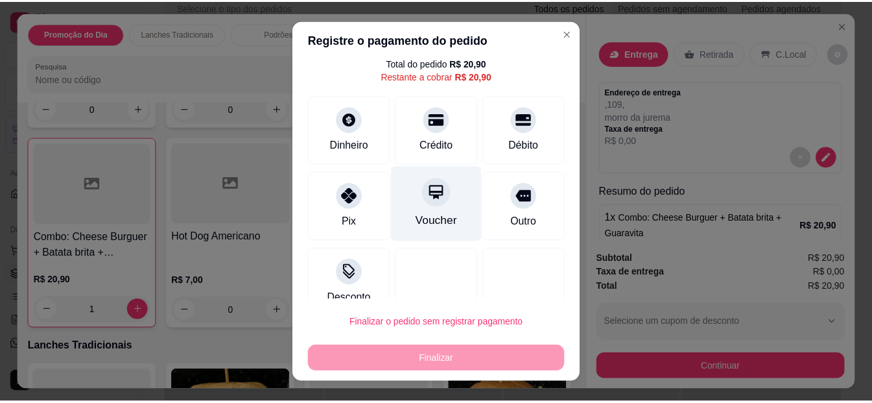
scroll to position [64, 0]
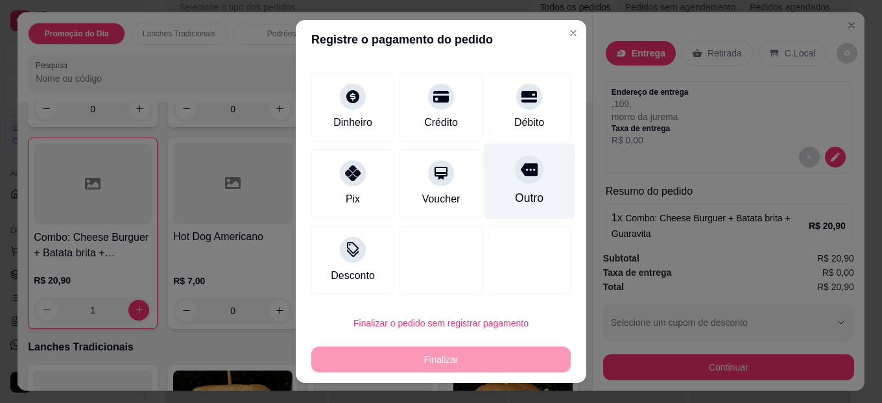
click at [521, 164] on icon at bounding box center [529, 169] width 17 height 13
type input "R$ 0,00"
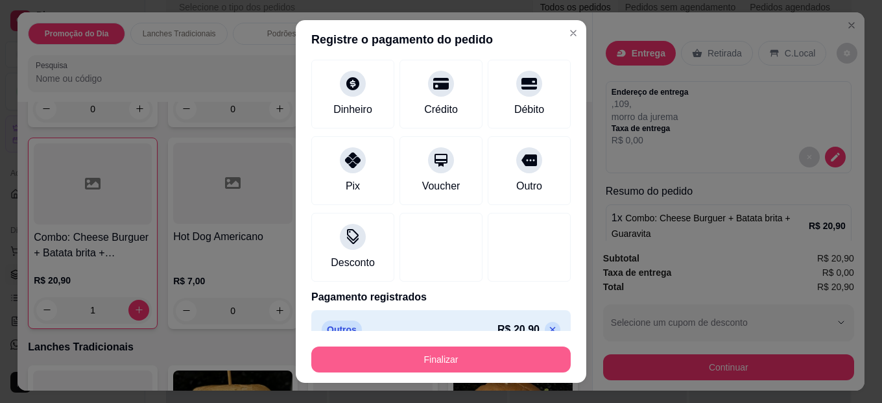
click at [485, 361] on button "Finalizar" at bounding box center [440, 359] width 259 height 26
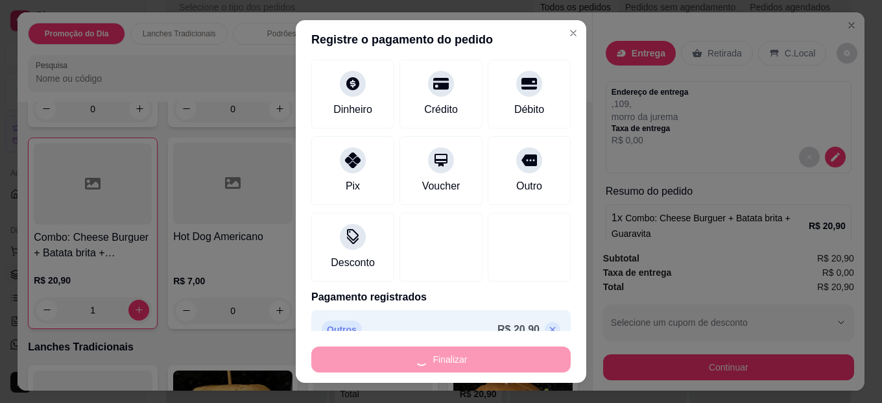
type input "0"
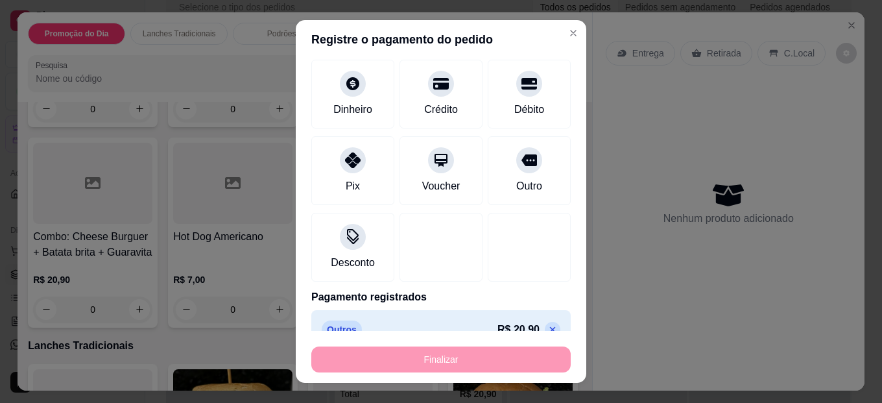
type input "-R$ 20,90"
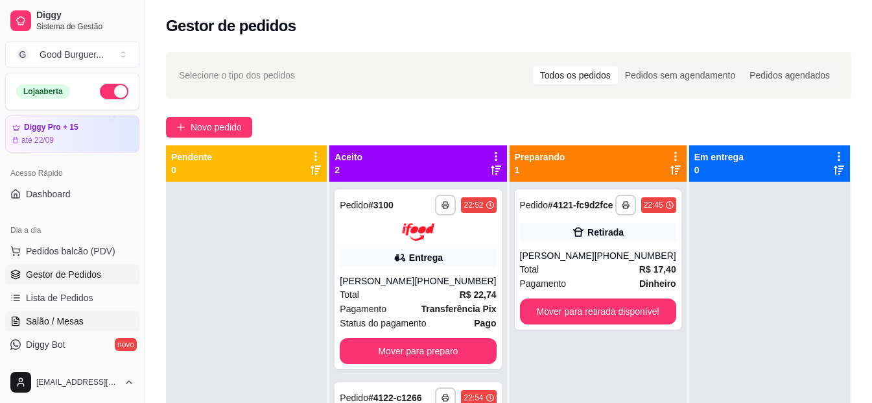
click at [78, 318] on span "Salão / Mesas" at bounding box center [55, 320] width 58 height 13
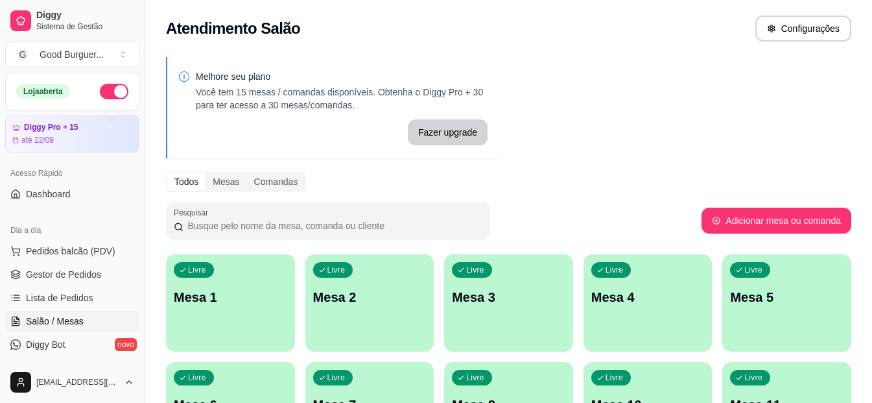
click at [227, 301] on p "Mesa 1" at bounding box center [230, 297] width 113 height 18
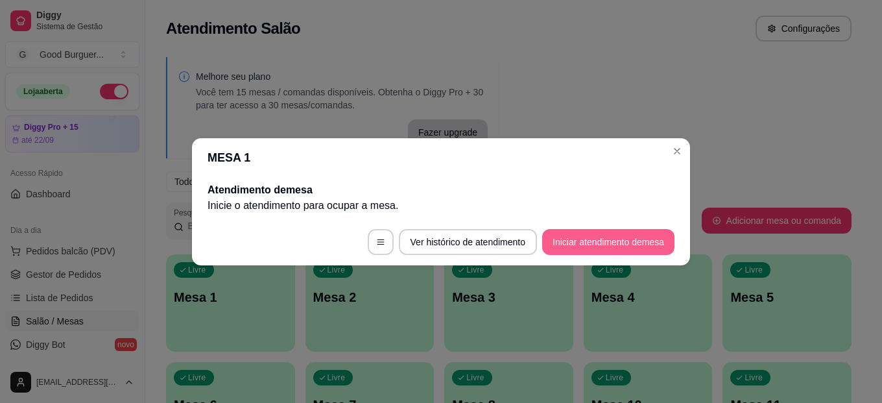
click at [578, 238] on button "Iniciar atendimento de mesa" at bounding box center [608, 242] width 132 height 26
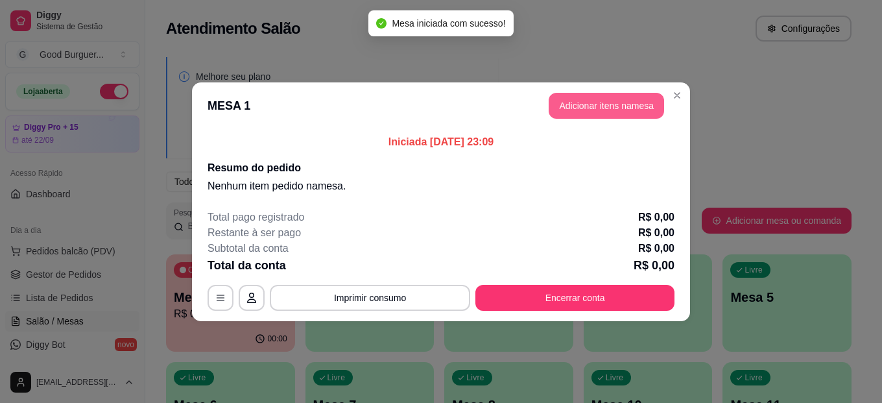
click at [568, 103] on button "Adicionar itens na mesa" at bounding box center [605, 106] width 115 height 26
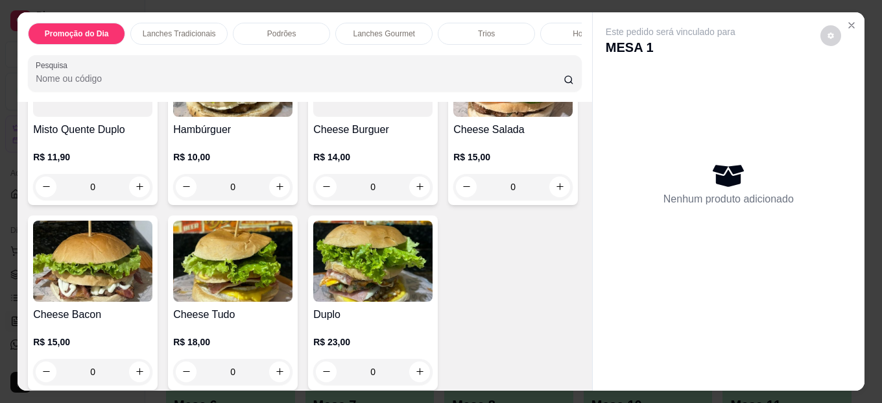
scroll to position [713, 0]
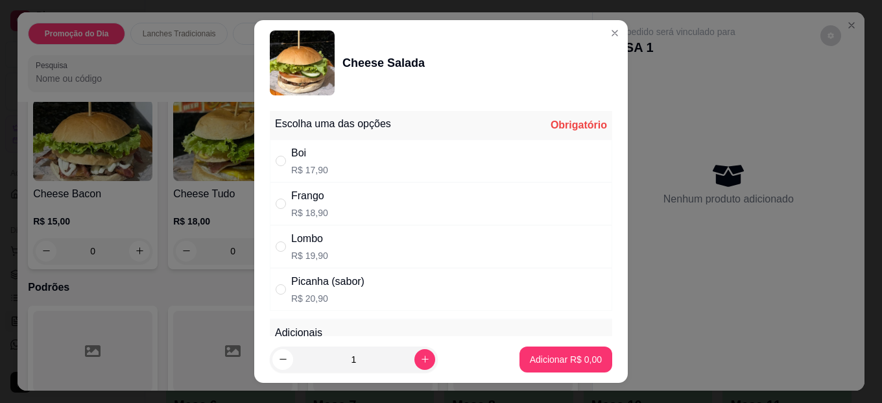
click at [323, 151] on div "Boi R$ 17,90" at bounding box center [441, 160] width 342 height 43
radio input "true"
click at [561, 361] on p "Adicionar R$ 17,90" at bounding box center [563, 359] width 75 height 12
type input "1"
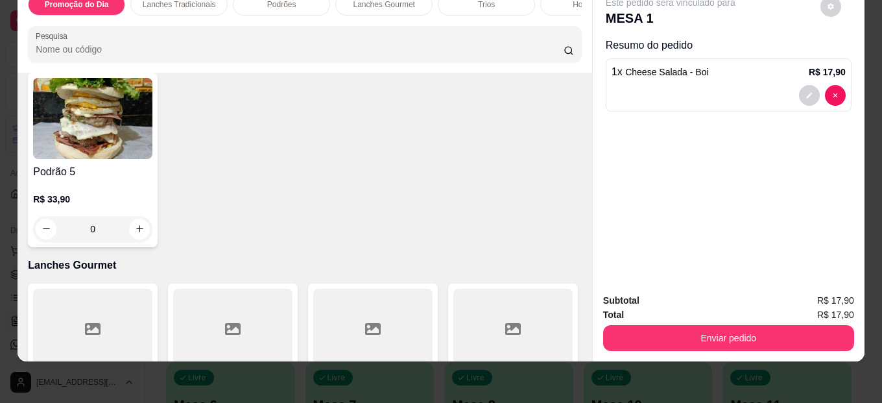
scroll to position [1167, 0]
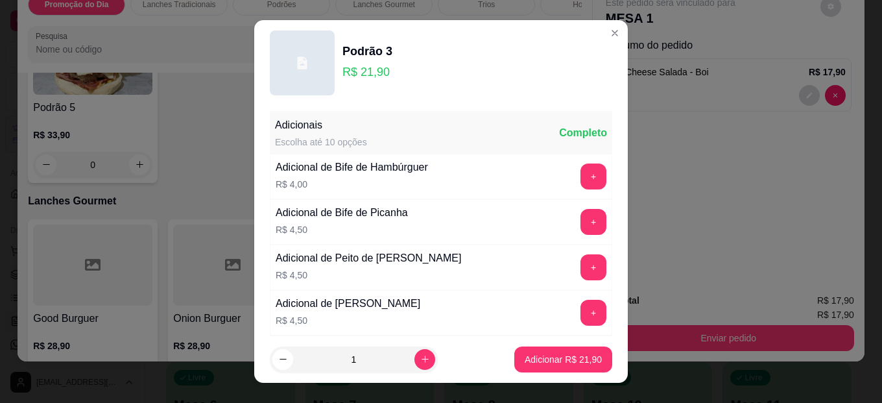
click at [386, 131] on div "Adicionais Escolha até 10 opções Completo" at bounding box center [441, 132] width 342 height 41
click at [578, 354] on p "Adicionar R$ 21,90" at bounding box center [562, 359] width 77 height 13
type input "1"
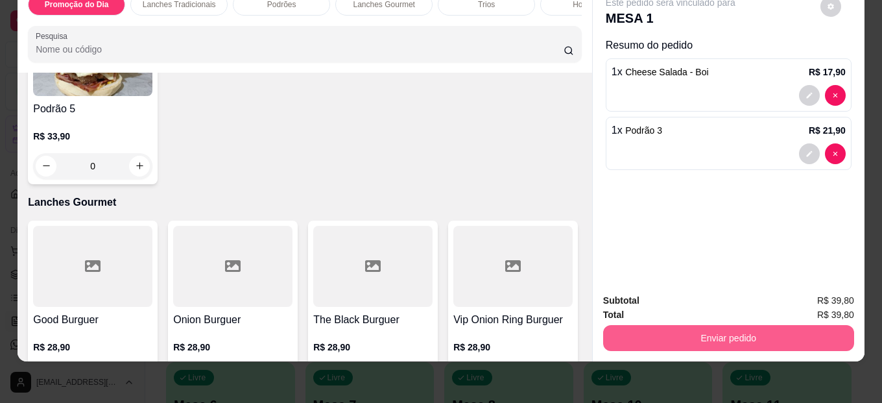
click at [749, 329] on button "Enviar pedido" at bounding box center [728, 338] width 251 height 26
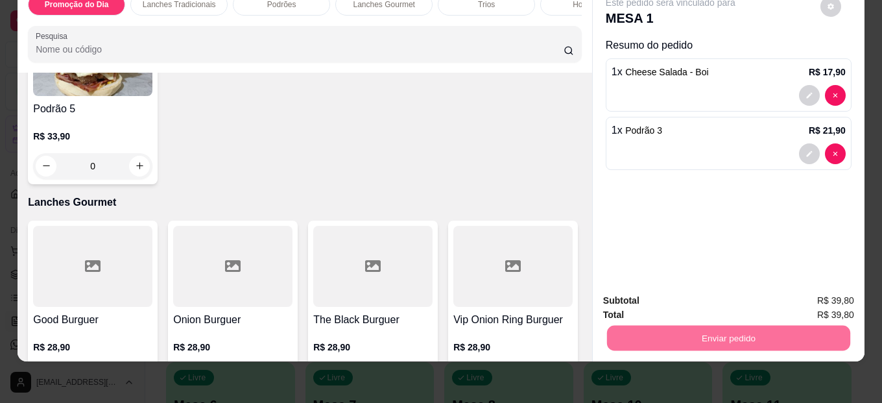
click at [740, 299] on button "Não registrar e enviar pedido" at bounding box center [685, 296] width 135 height 25
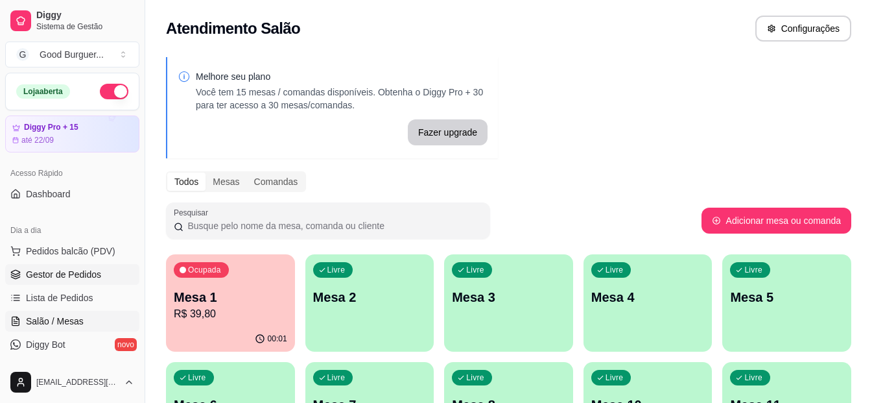
click at [85, 270] on span "Gestor de Pedidos" at bounding box center [63, 274] width 75 height 13
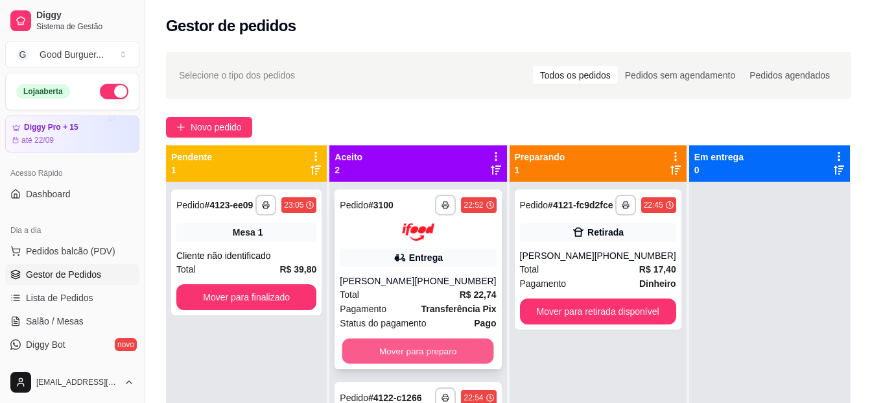
click at [428, 344] on button "Mover para preparo" at bounding box center [418, 350] width 152 height 25
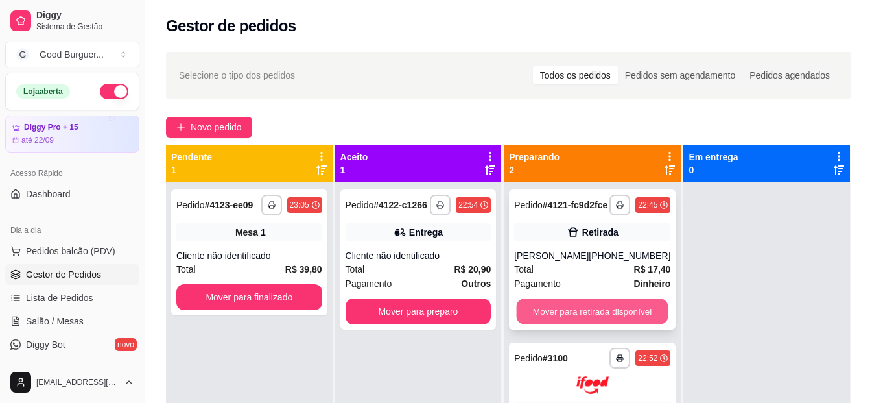
click at [570, 324] on button "Mover para retirada disponível" at bounding box center [593, 311] width 152 height 25
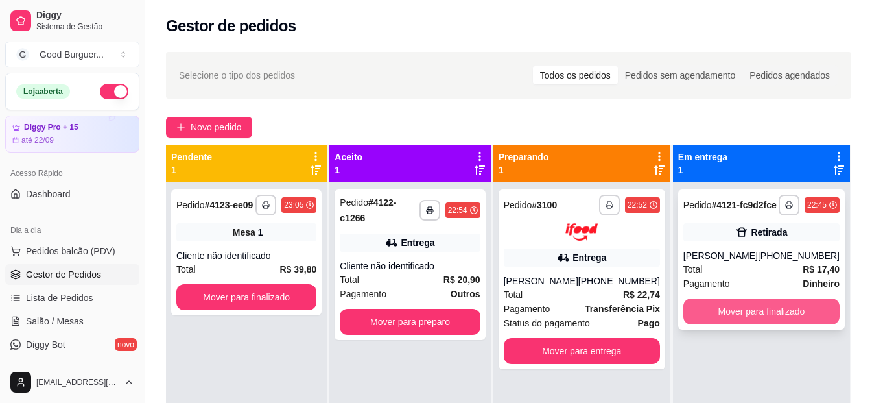
click at [772, 324] on button "Mover para finalizado" at bounding box center [761, 311] width 156 height 26
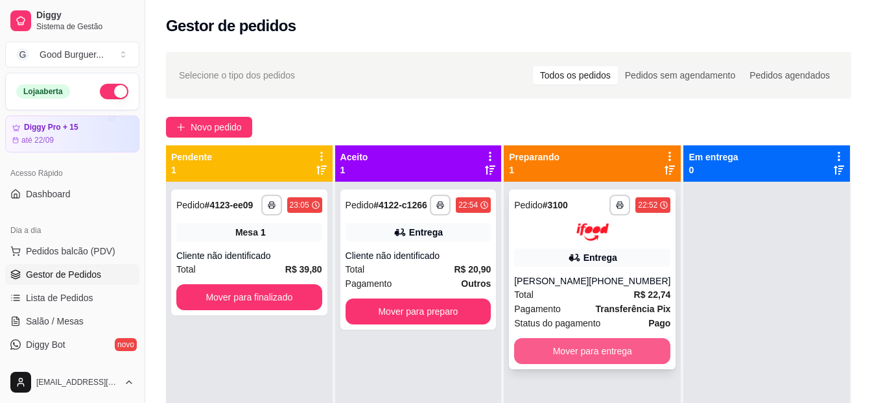
click at [620, 354] on button "Mover para entrega" at bounding box center [592, 351] width 156 height 26
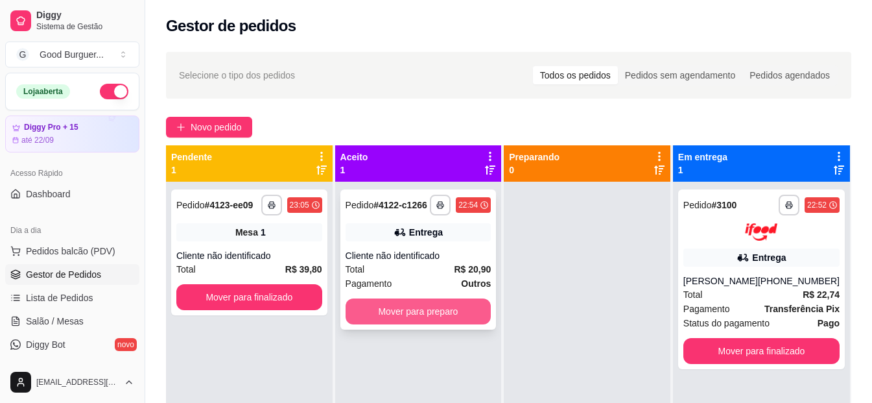
click at [436, 299] on button "Mover para preparo" at bounding box center [419, 311] width 146 height 26
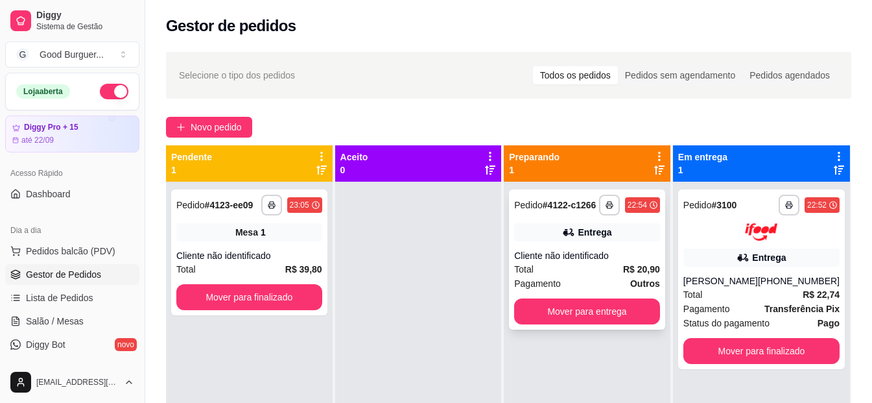
click at [587, 261] on div "Cliente não identificado" at bounding box center [587, 255] width 146 height 13
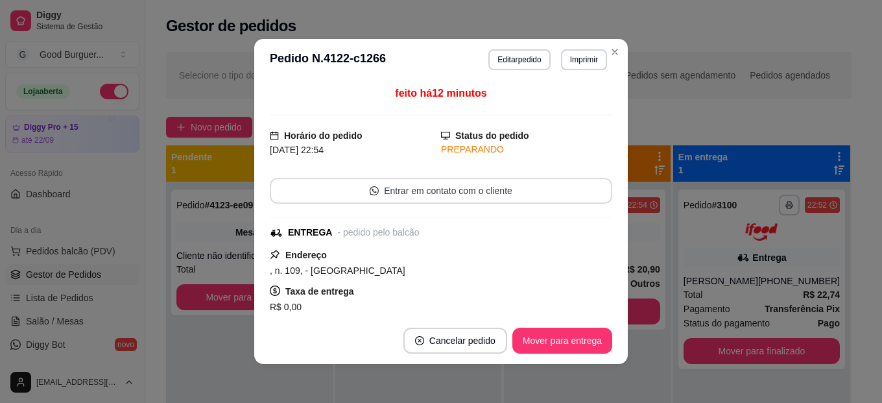
scroll to position [65, 0]
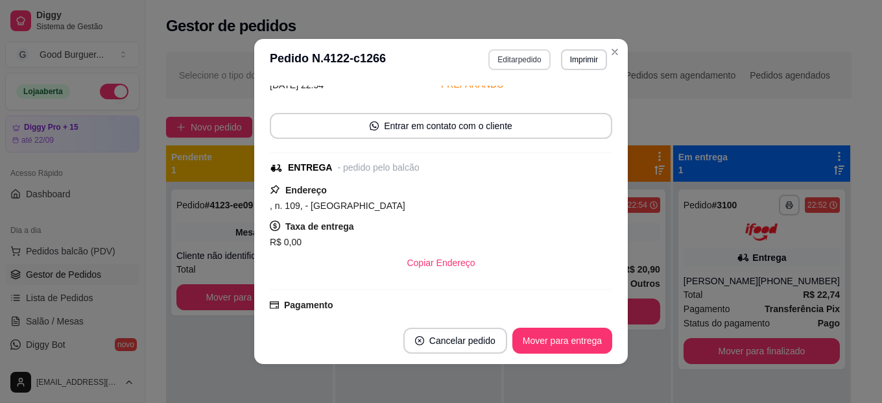
click at [504, 58] on button "Editar pedido" at bounding box center [519, 59] width 62 height 21
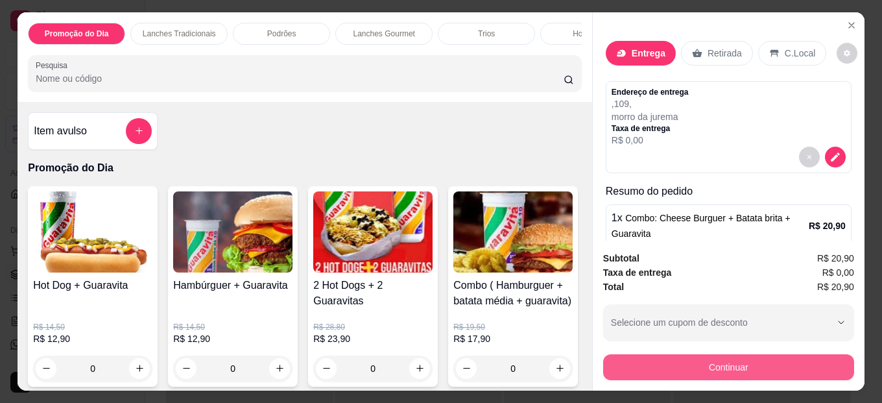
click at [698, 364] on button "Continuar" at bounding box center [728, 367] width 251 height 26
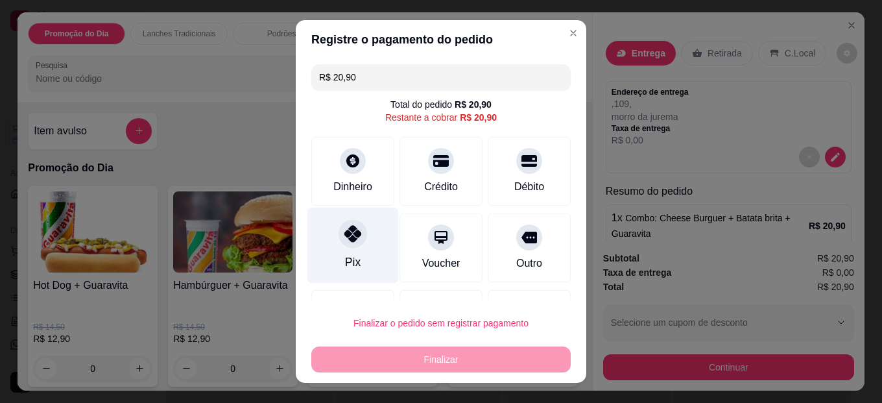
click at [348, 240] on icon at bounding box center [352, 233] width 17 height 17
type input "R$ 0,00"
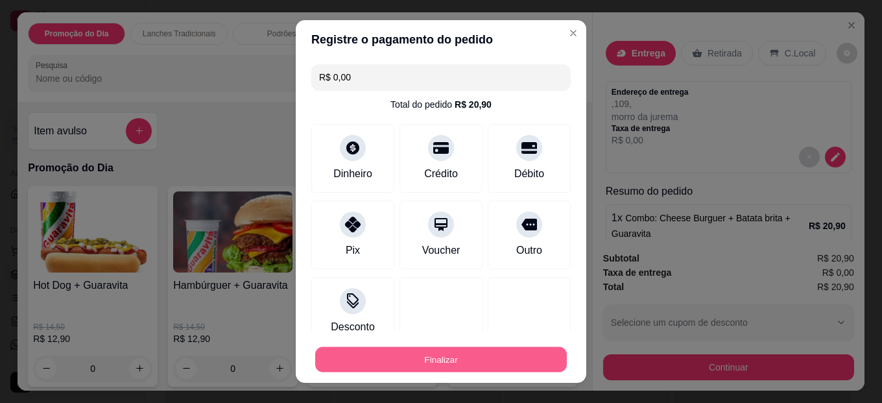
click at [406, 349] on button "Finalizar" at bounding box center [441, 359] width 252 height 25
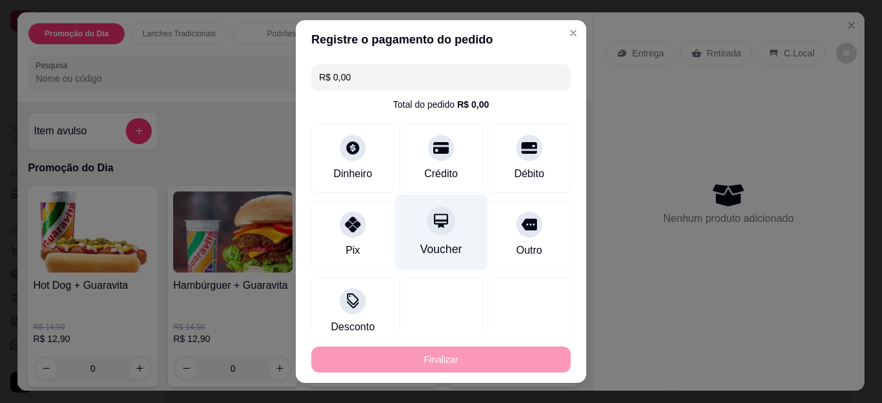
type input "0"
type input "-R$ 20,90"
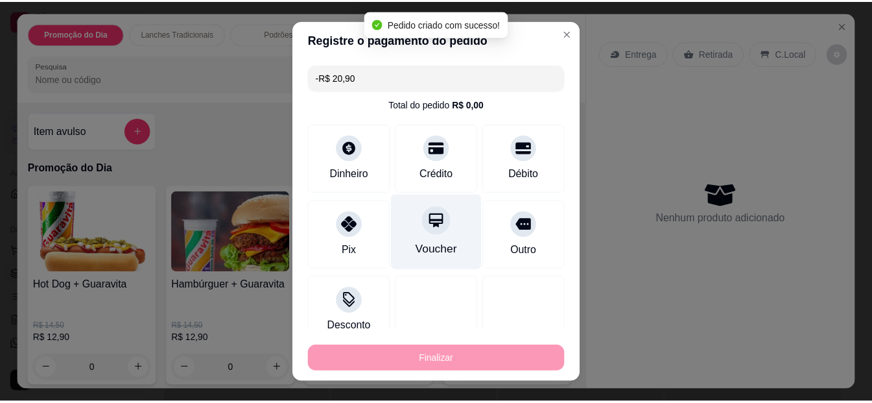
scroll to position [93, 0]
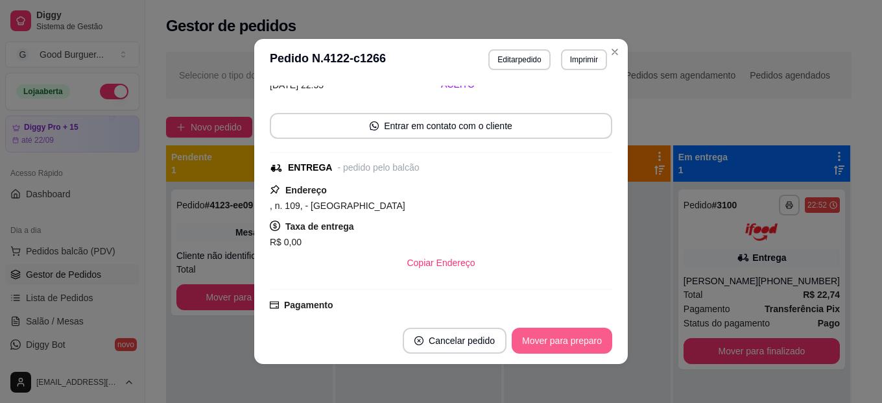
click at [573, 335] on button "Mover para preparo" at bounding box center [561, 340] width 100 height 26
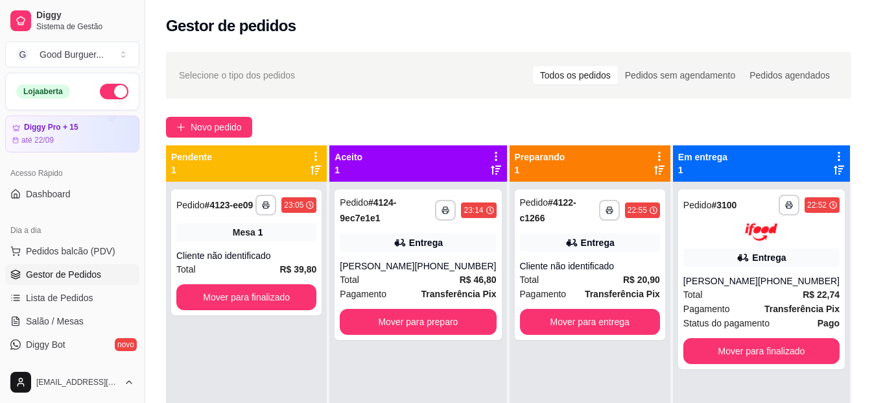
click at [849, 115] on div "**********" at bounding box center [508, 303] width 727 height 519
click at [606, 259] on div "Cliente não identificado" at bounding box center [590, 265] width 140 height 13
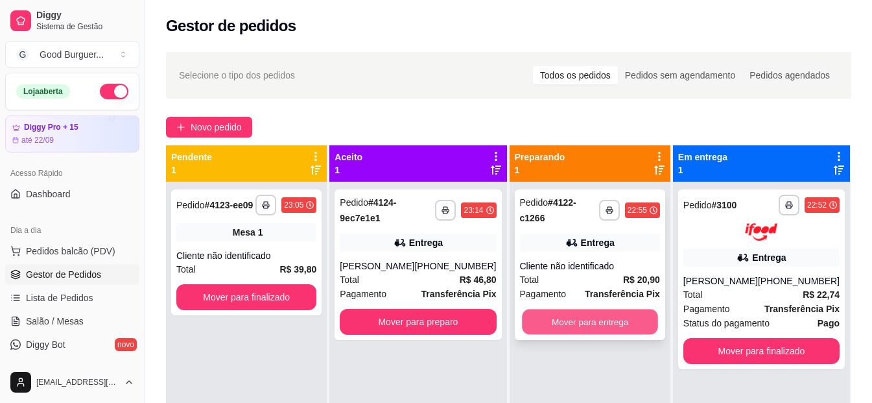
click at [619, 309] on button "Mover para entrega" at bounding box center [590, 321] width 136 height 25
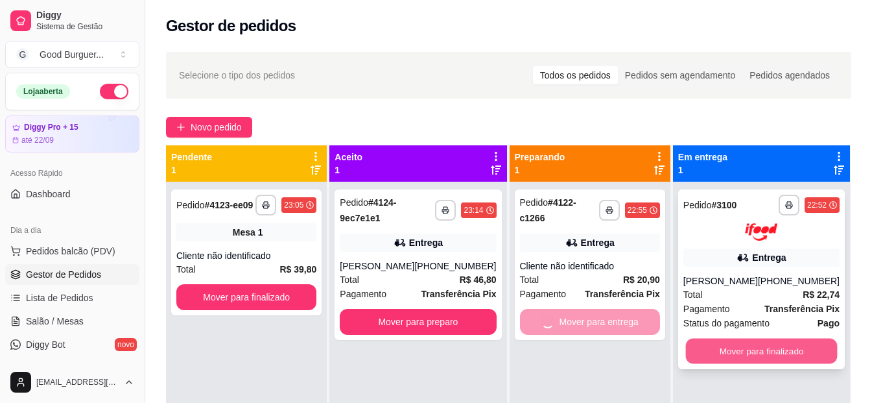
click at [714, 349] on button "Mover para finalizado" at bounding box center [761, 350] width 152 height 25
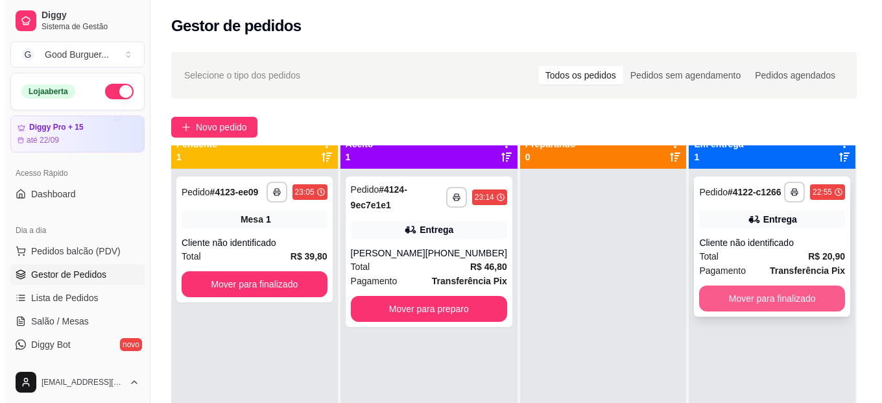
scroll to position [0, 0]
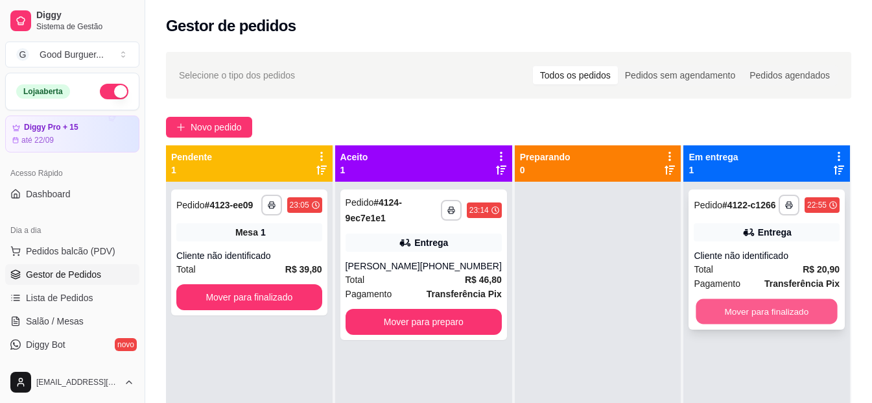
click at [760, 309] on button "Mover para finalizado" at bounding box center [766, 311] width 141 height 25
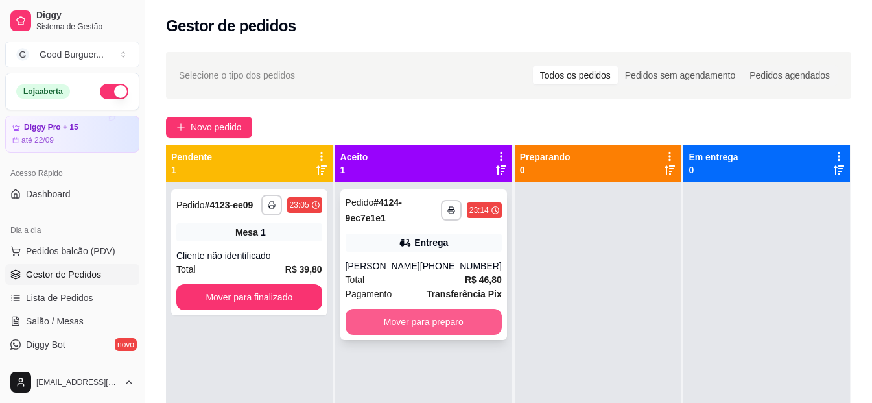
click at [438, 320] on button "Mover para preparo" at bounding box center [424, 322] width 156 height 26
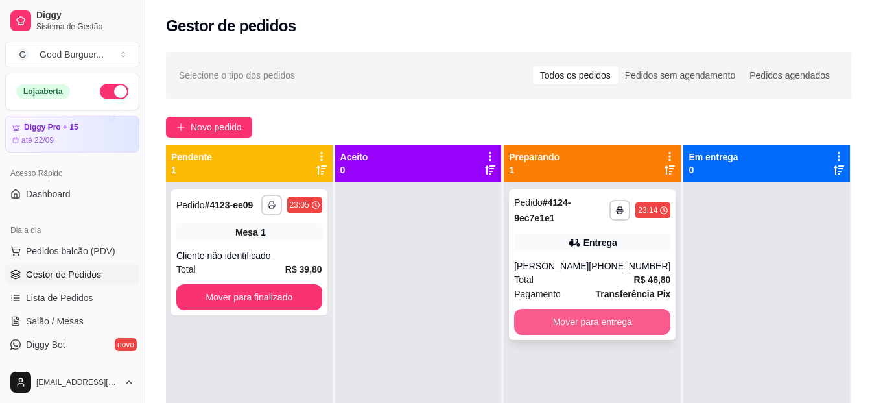
click at [578, 323] on button "Mover para entrega" at bounding box center [592, 322] width 156 height 26
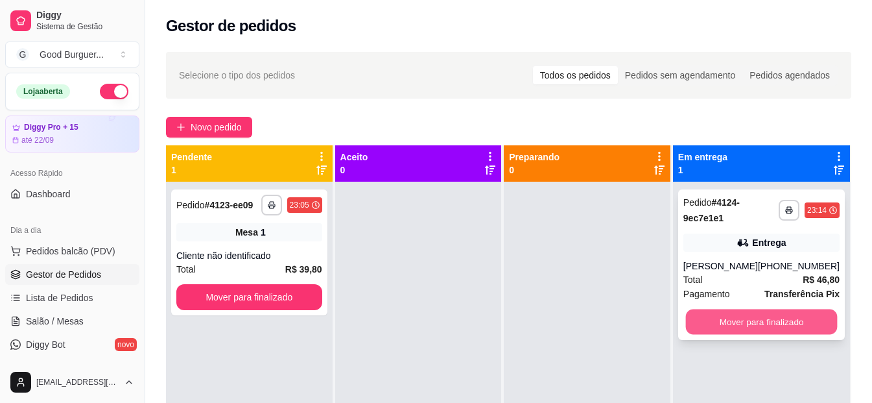
click at [723, 325] on button "Mover para finalizado" at bounding box center [761, 321] width 152 height 25
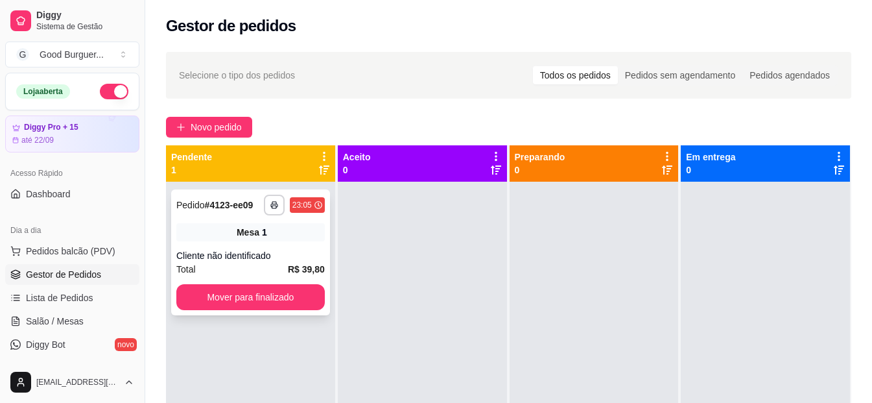
click at [287, 242] on div "**********" at bounding box center [250, 252] width 159 height 126
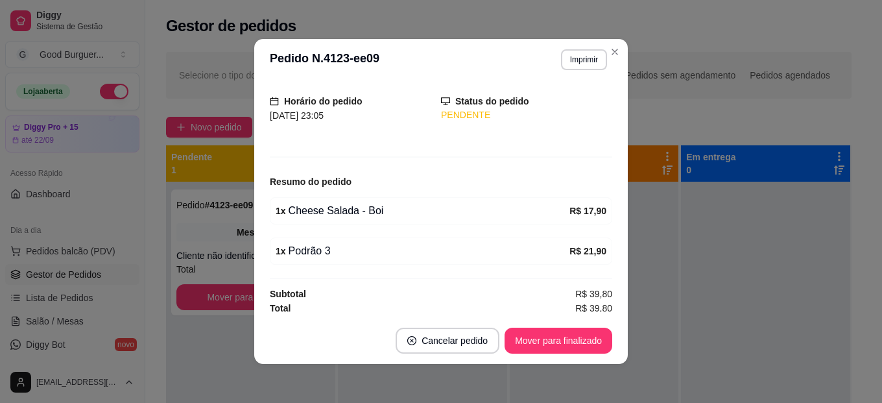
scroll to position [79, 0]
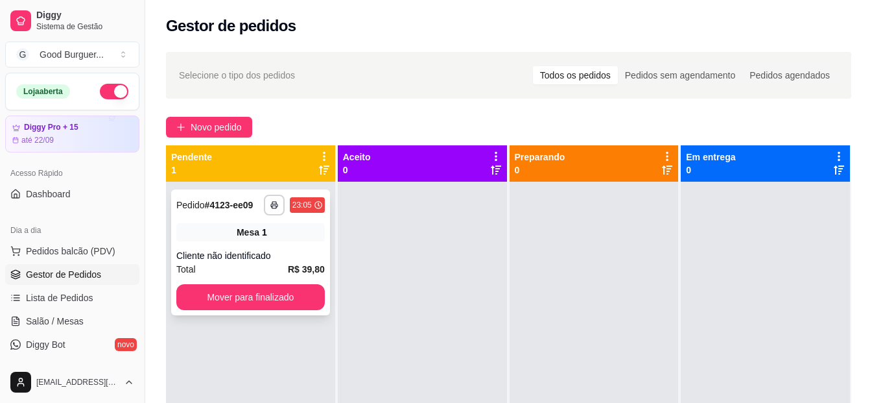
click at [229, 235] on div "Mesa 1" at bounding box center [250, 232] width 148 height 18
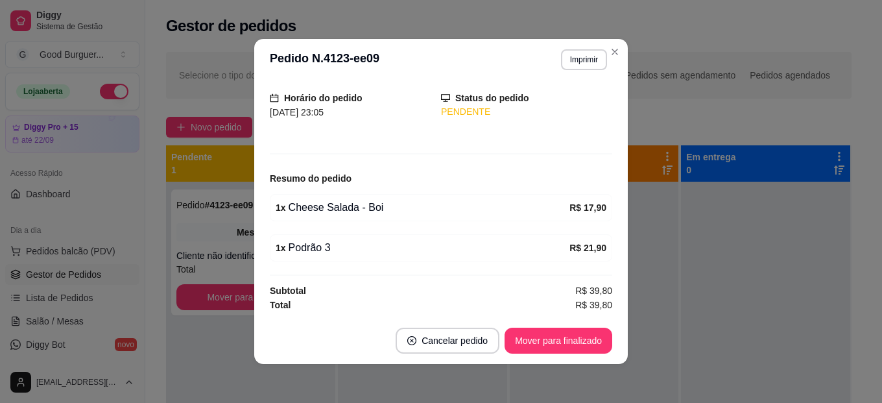
scroll to position [3, 0]
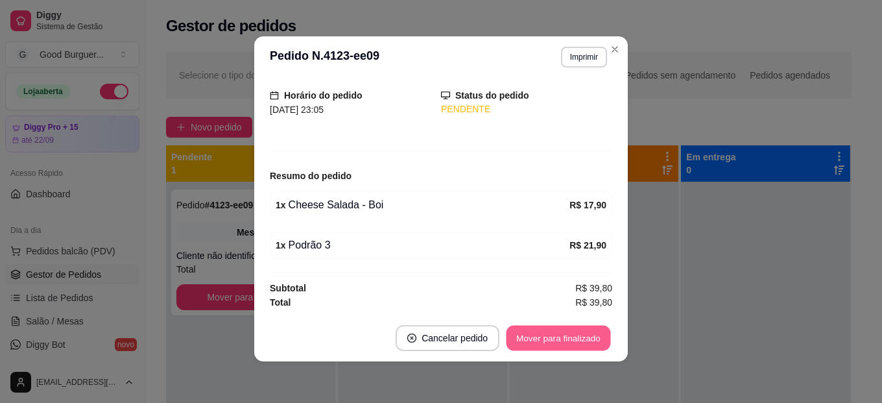
click at [554, 338] on button "Mover para finalizado" at bounding box center [558, 337] width 104 height 25
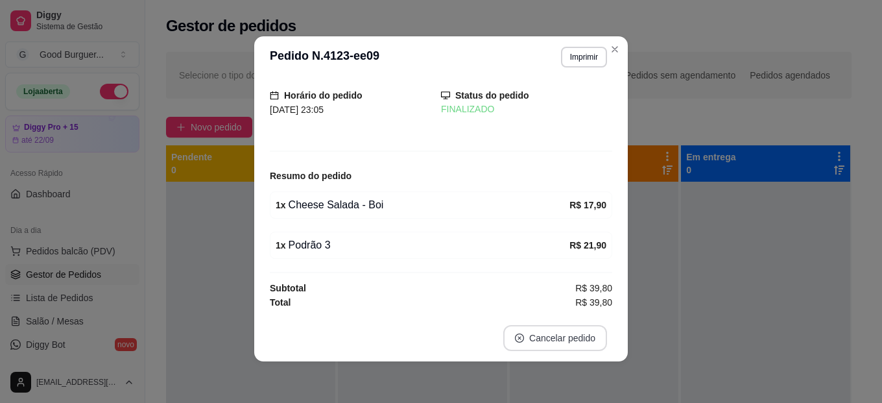
scroll to position [36, 0]
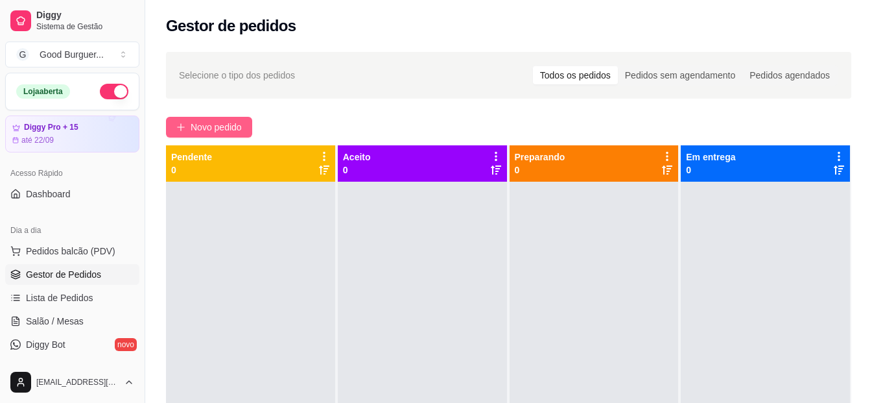
click at [231, 132] on span "Novo pedido" at bounding box center [216, 127] width 51 height 14
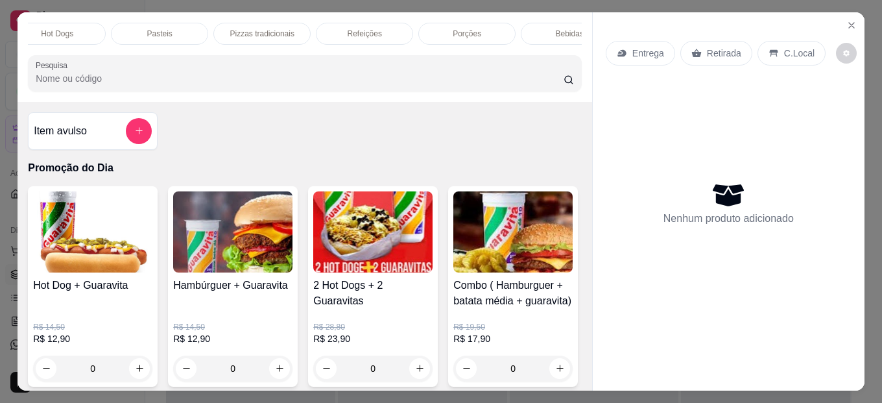
scroll to position [0, 568]
click at [539, 23] on div "Bebidas" at bounding box center [532, 34] width 97 height 22
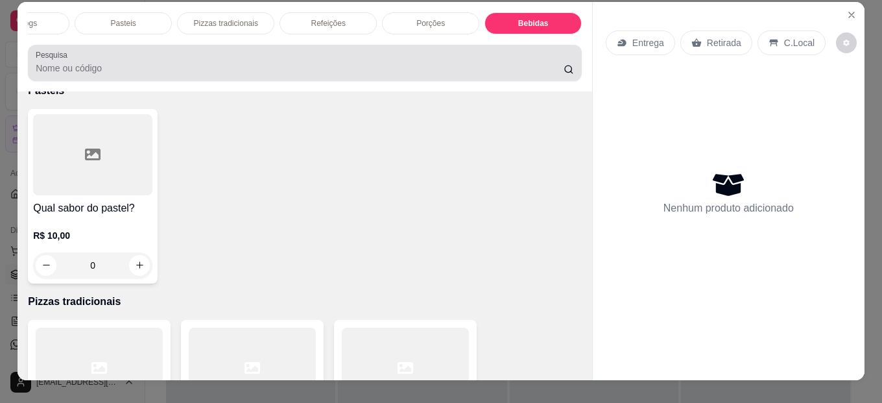
scroll to position [0, 0]
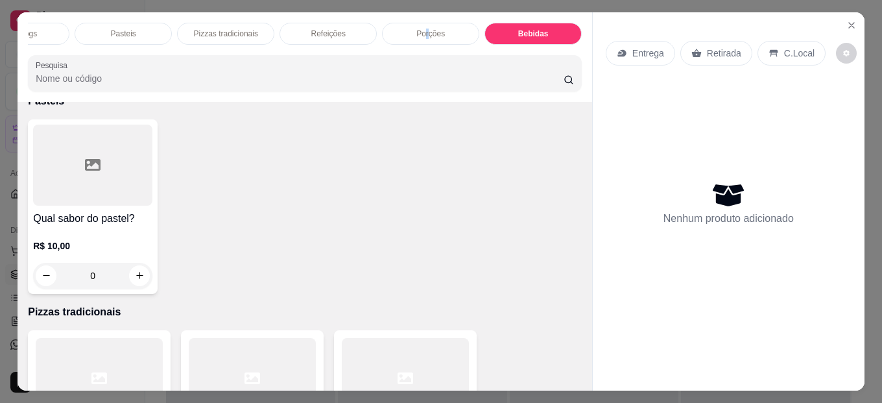
click at [423, 29] on p "Porções" at bounding box center [430, 34] width 29 height 10
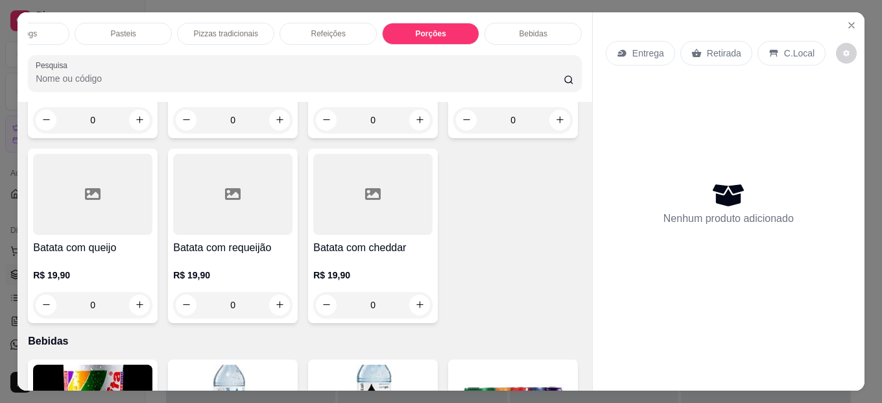
click at [519, 23] on div "Bebidas" at bounding box center [532, 34] width 97 height 22
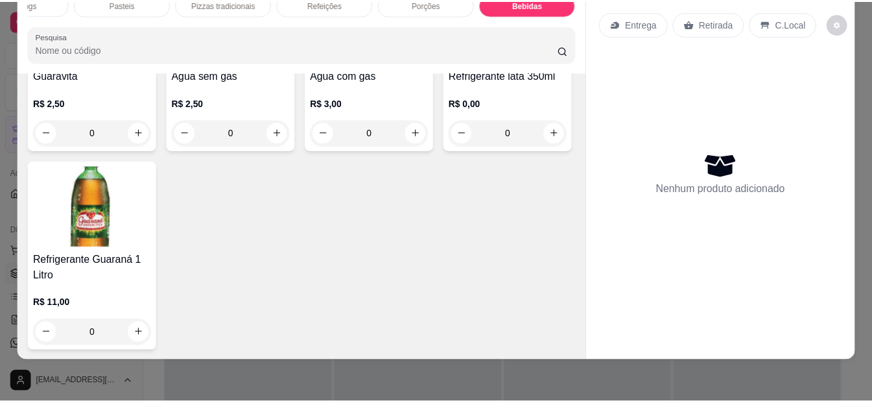
scroll to position [4454, 0]
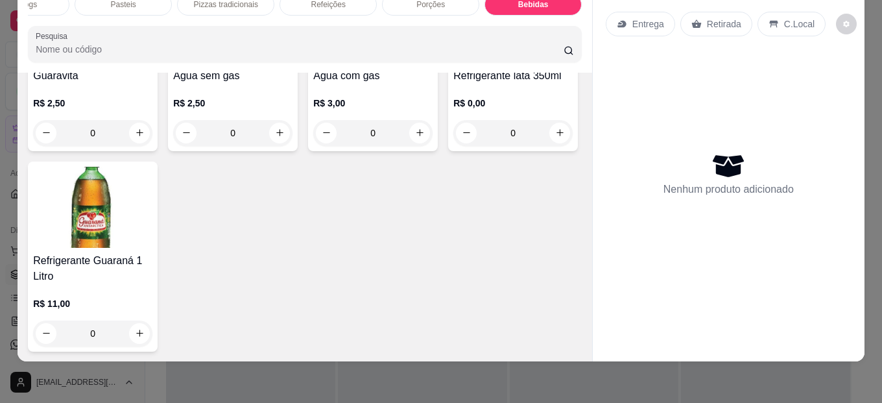
click at [453, 63] on img at bounding box center [512, 22] width 119 height 81
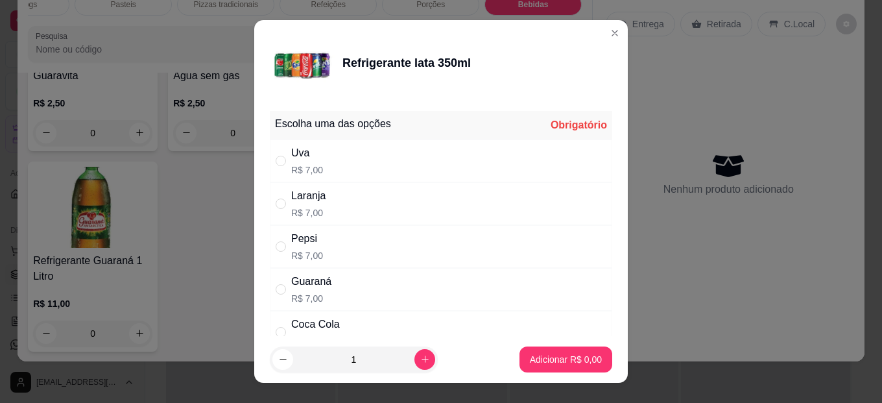
click at [313, 328] on div "Coca Cola" at bounding box center [315, 324] width 49 height 16
radio input "true"
click at [547, 356] on p "Adicionar R$ 7,00" at bounding box center [566, 359] width 72 height 13
type input "1"
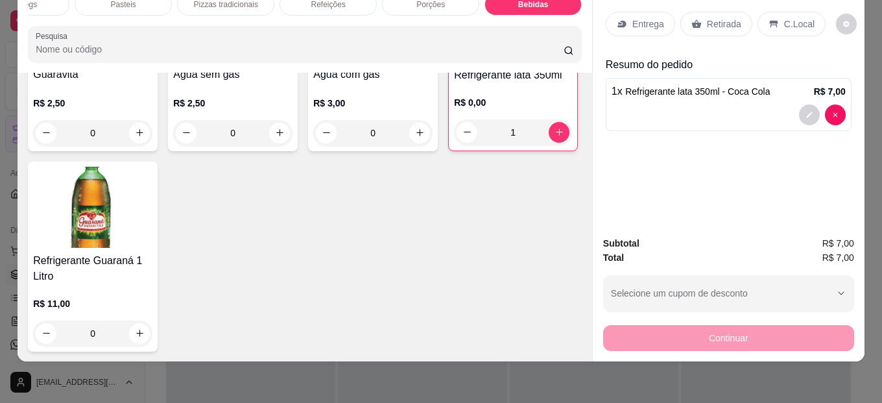
click at [784, 18] on p "C.Local" at bounding box center [799, 24] width 30 height 13
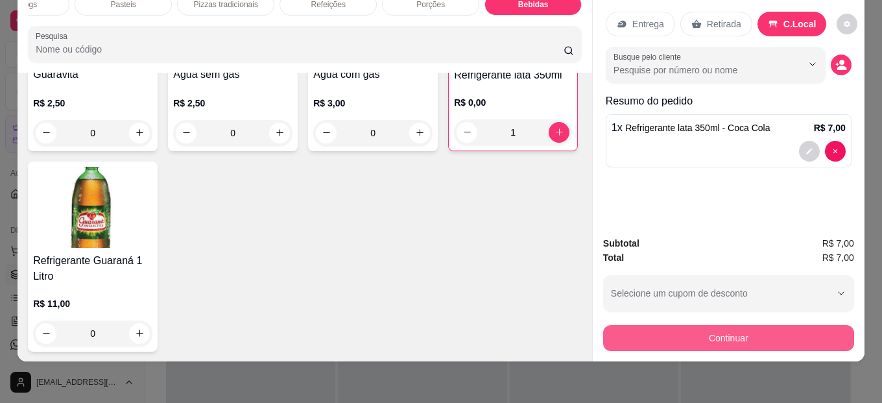
click at [761, 325] on button "Continuar" at bounding box center [728, 338] width 251 height 26
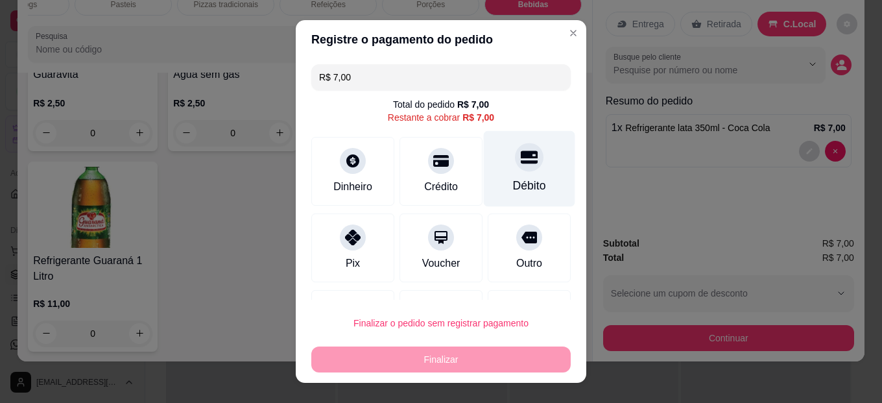
click at [521, 156] on div at bounding box center [529, 157] width 29 height 29
type input "R$ 0,00"
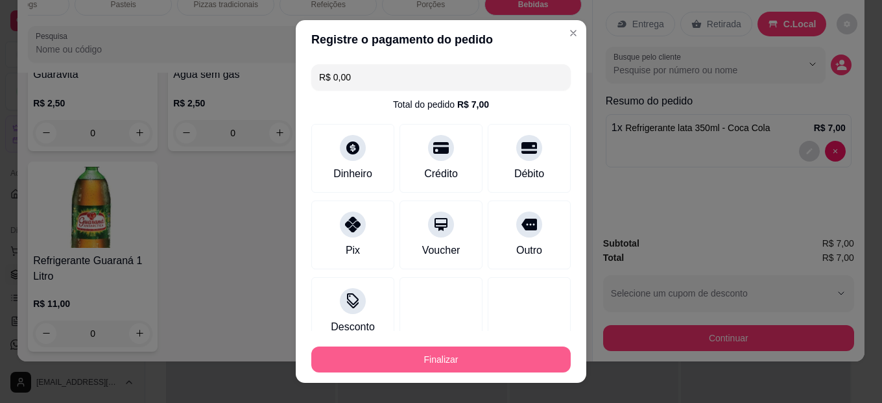
click at [493, 353] on button "Finalizar" at bounding box center [440, 359] width 259 height 26
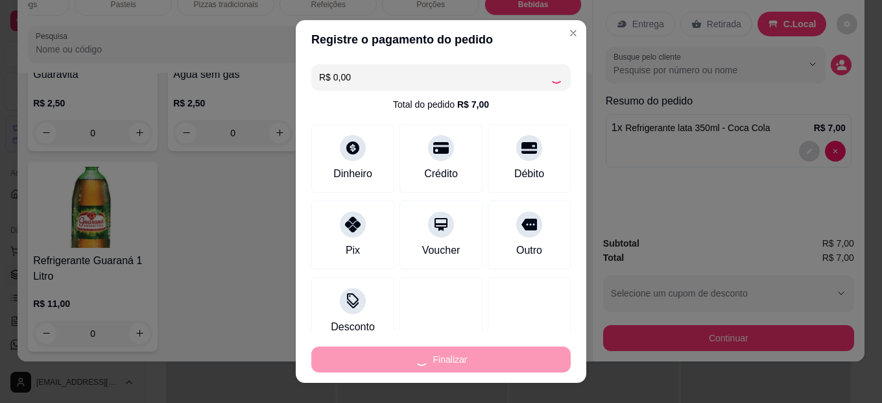
type input "0"
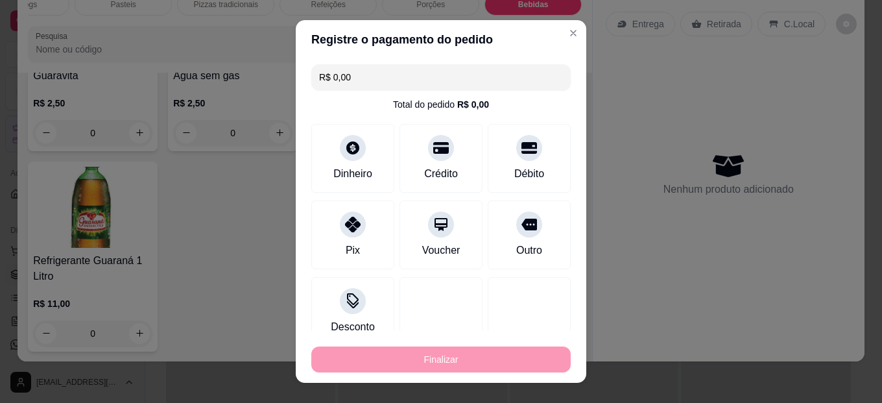
type input "-R$ 7,00"
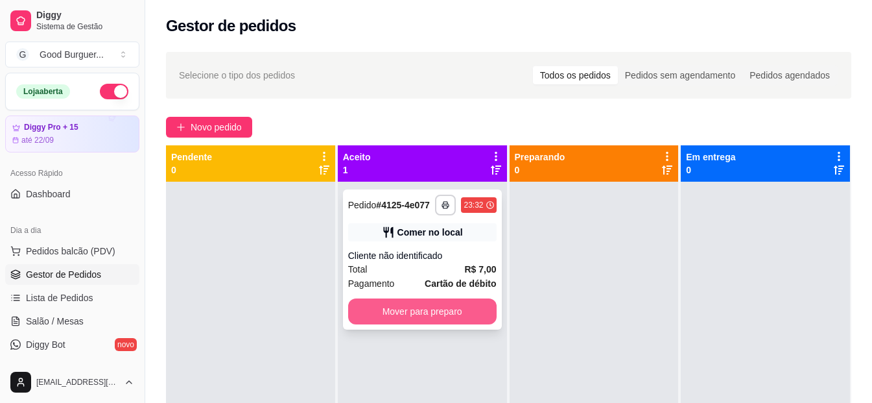
click at [438, 308] on button "Mover para preparo" at bounding box center [422, 311] width 148 height 26
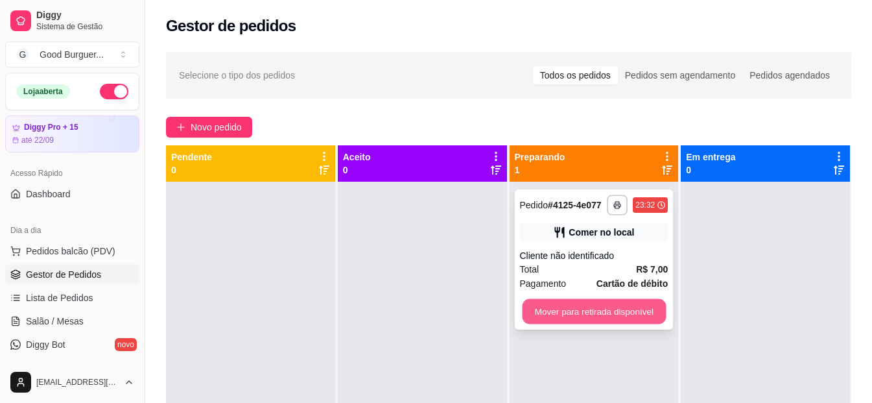
click at [572, 310] on button "Mover para retirada disponível" at bounding box center [594, 311] width 144 height 25
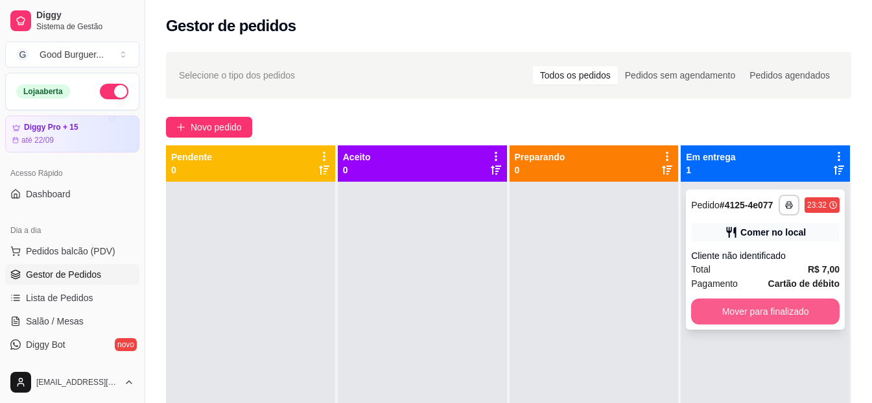
click at [762, 316] on button "Mover para finalizado" at bounding box center [765, 311] width 148 height 26
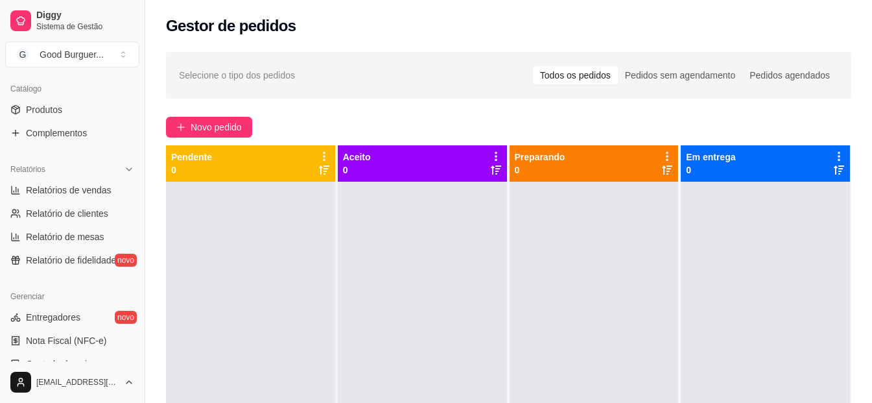
scroll to position [324, 0]
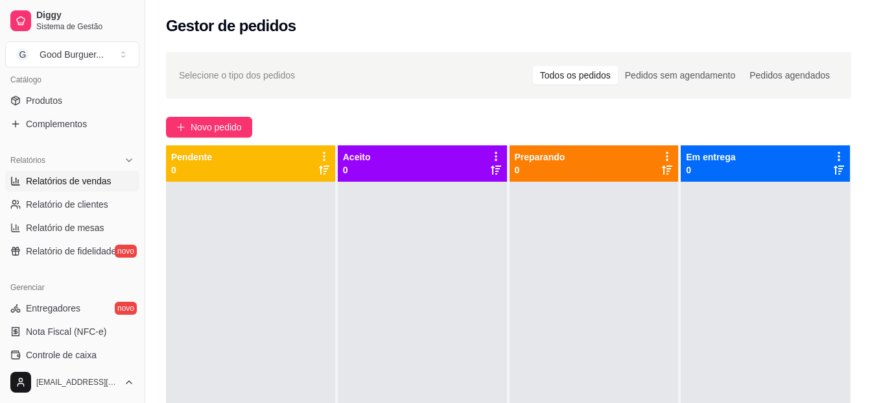
click at [51, 179] on span "Relatórios de vendas" at bounding box center [69, 180] width 86 height 13
select select "ALL"
select select "0"
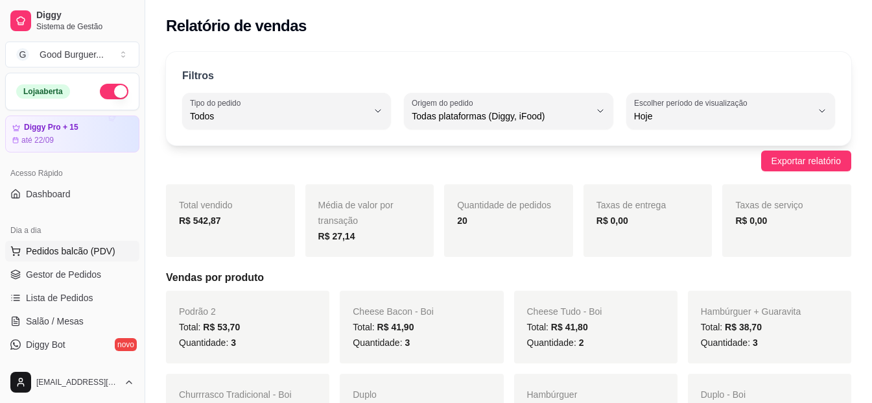
click at [62, 244] on span "Pedidos balcão (PDV)" at bounding box center [70, 250] width 89 height 13
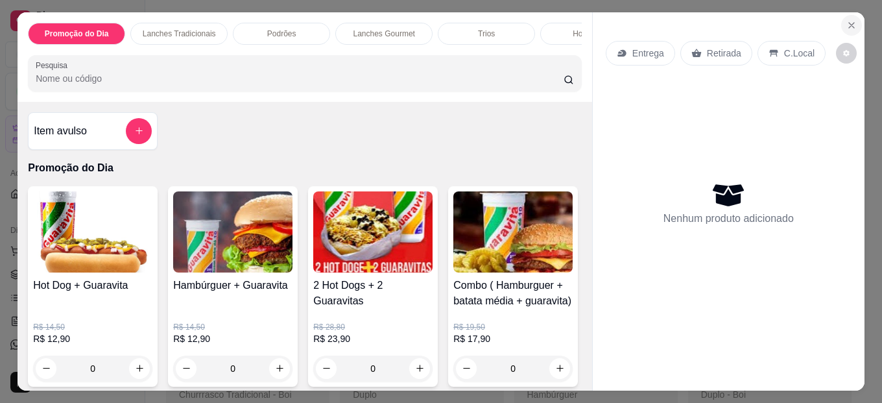
click at [849, 20] on icon "Close" at bounding box center [851, 25] width 10 height 10
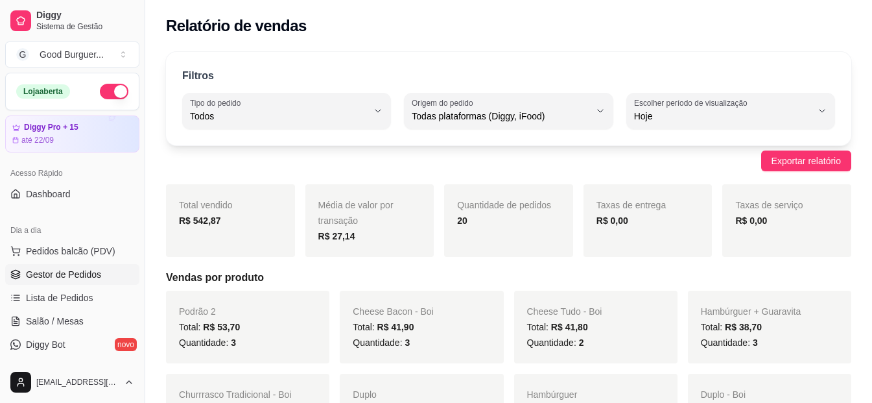
click at [56, 279] on span "Gestor de Pedidos" at bounding box center [63, 274] width 75 height 13
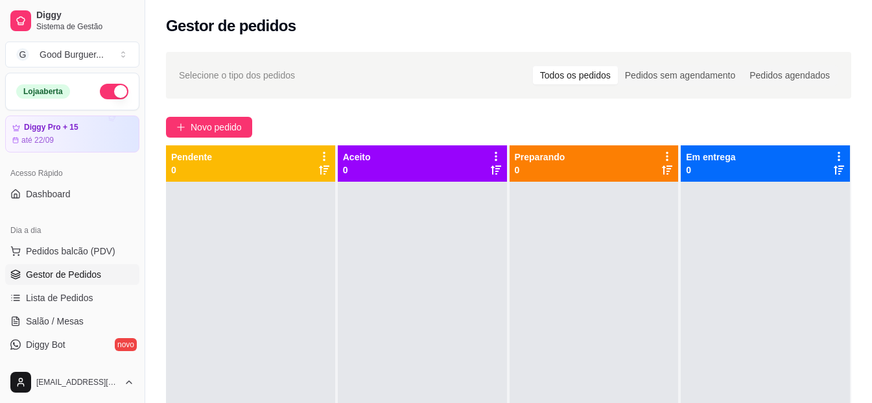
click at [76, 274] on span "Gestor de Pedidos" at bounding box center [63, 274] width 75 height 13
click at [64, 196] on span "Dashboard" at bounding box center [48, 193] width 45 height 13
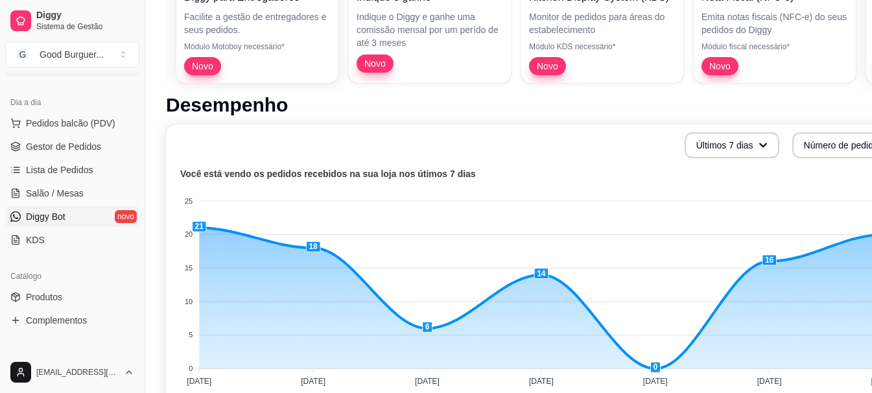
scroll to position [324, 0]
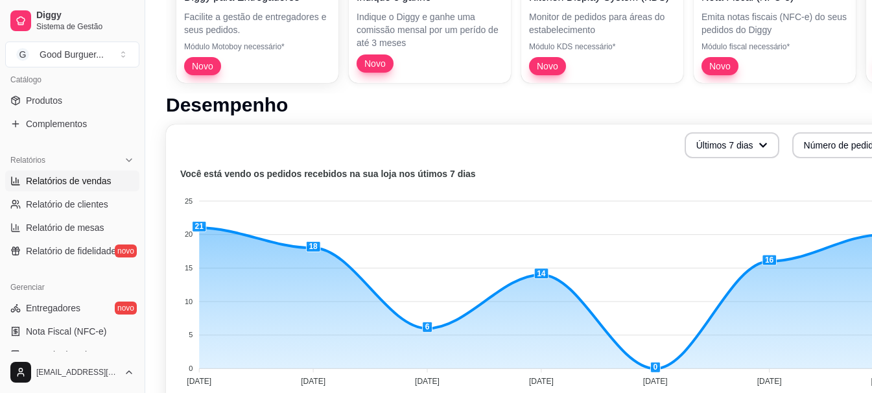
click at [92, 187] on span "Relatórios de vendas" at bounding box center [69, 180] width 86 height 13
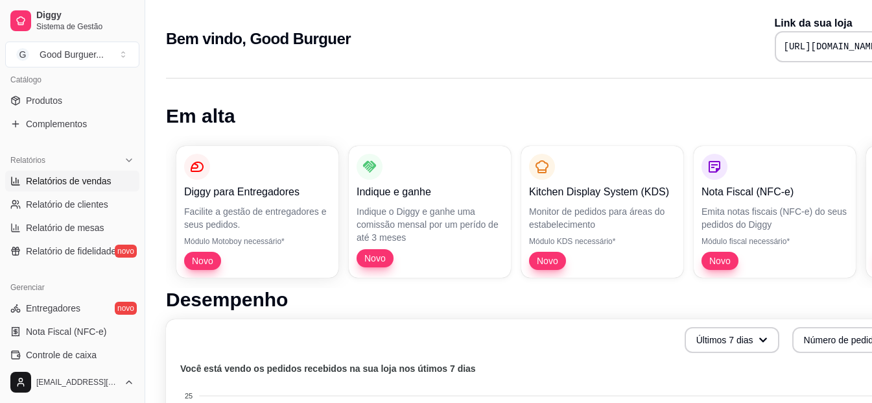
select select "ALL"
select select "0"
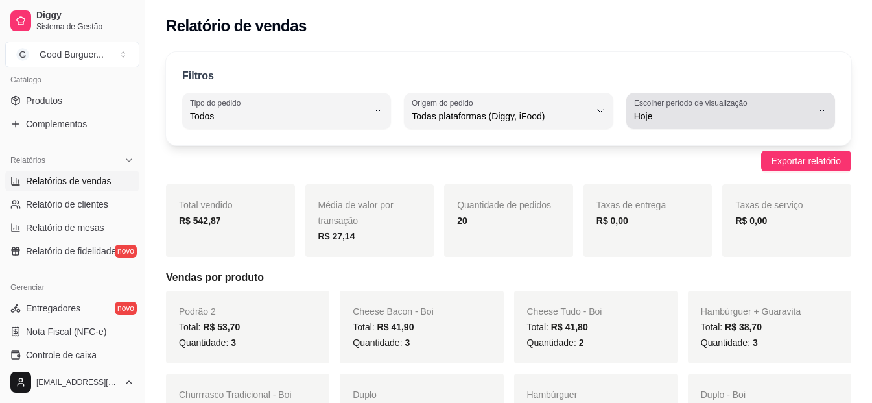
click at [714, 103] on label "Escolher período de visualização" at bounding box center [692, 102] width 117 height 11
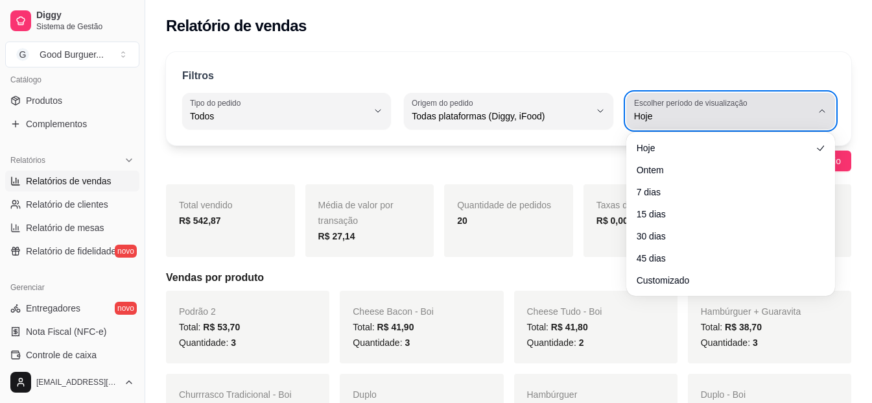
click at [714, 103] on label "Escolher período de visualização" at bounding box center [692, 102] width 117 height 11
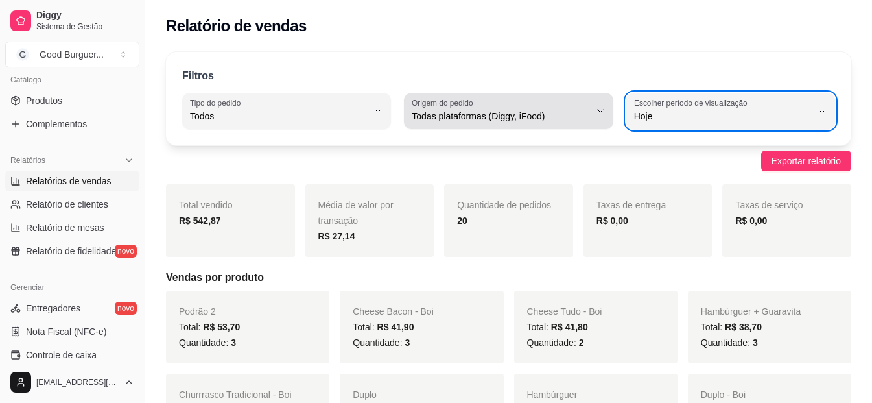
click at [506, 110] on span "Todas plataformas (Diggy, iFood)" at bounding box center [501, 116] width 178 height 13
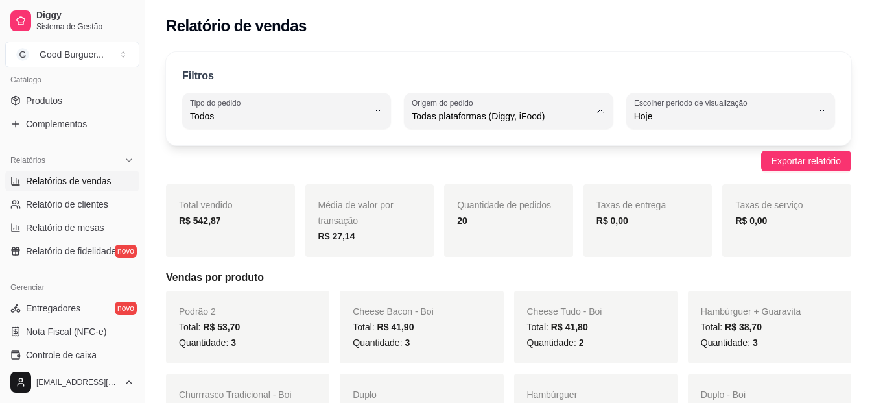
click at [429, 191] on span "iFood" at bounding box center [502, 189] width 169 height 12
type input "IFOOD"
select select "IFOOD"
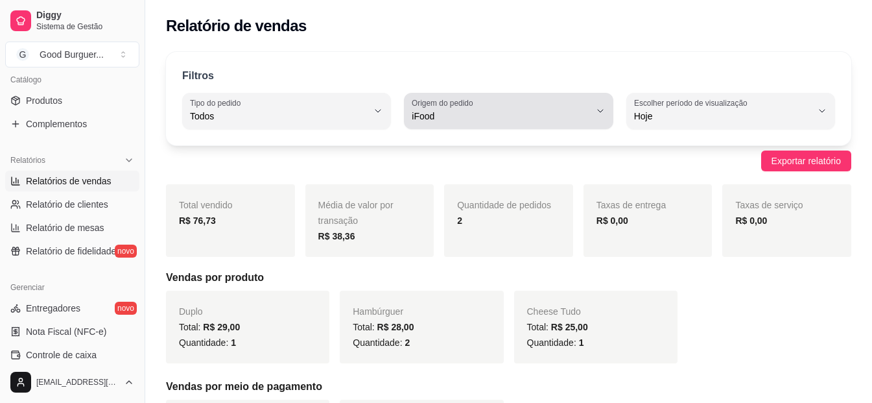
click at [443, 111] on span "iFood" at bounding box center [501, 116] width 178 height 13
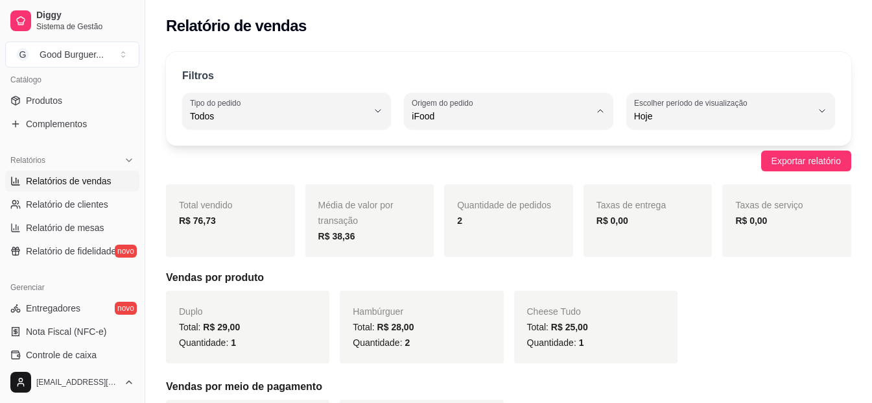
click at [452, 172] on span "Diggy" at bounding box center [502, 168] width 169 height 12
type input "DIGGY"
select select "DIGGY"
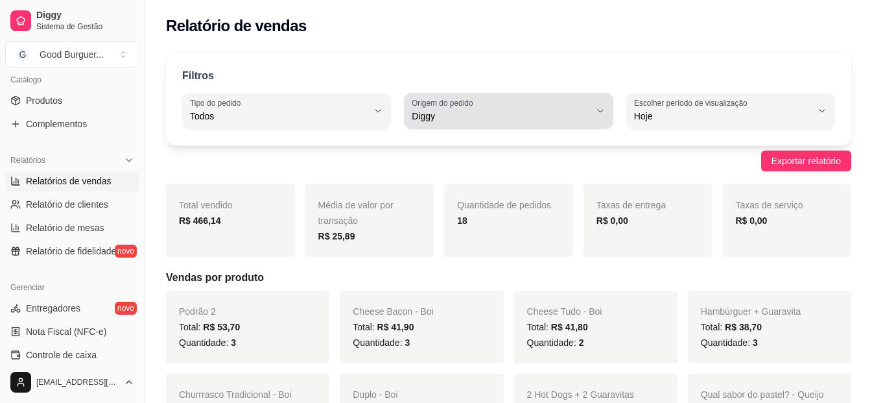
click at [455, 113] on span "Diggy" at bounding box center [501, 116] width 178 height 13
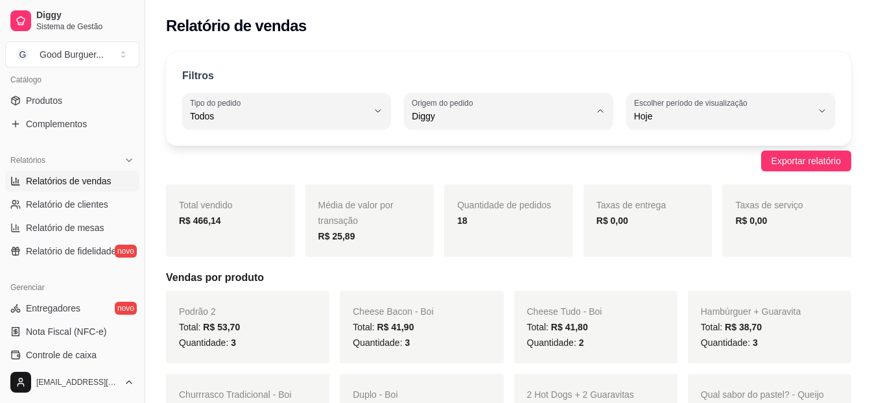
click at [465, 150] on span "Todas plataformas (Diggy, iFood)" at bounding box center [502, 147] width 169 height 12
type input "ALL"
select select "ALL"
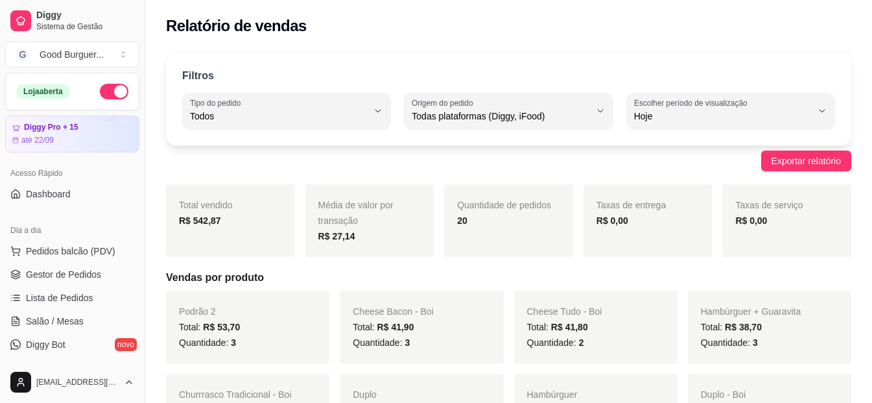
click at [112, 86] on button "button" at bounding box center [114, 92] width 29 height 16
